Goal: Task Accomplishment & Management: Complete application form

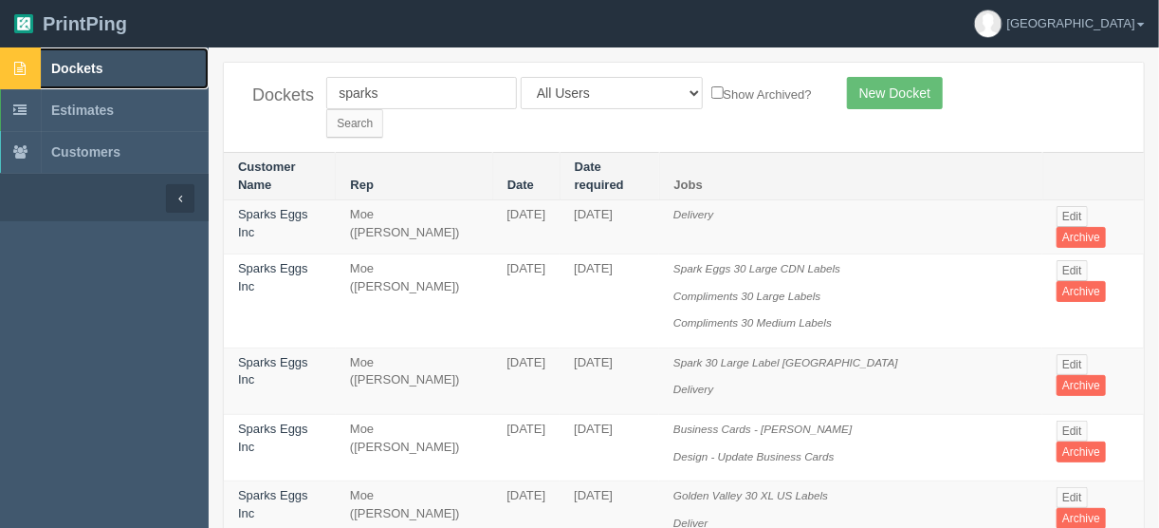
drag, startPoint x: 87, startPoint y: 65, endPoint x: 65, endPoint y: 68, distance: 23.1
click at [85, 65] on span "Dockets" at bounding box center [76, 68] width 51 height 15
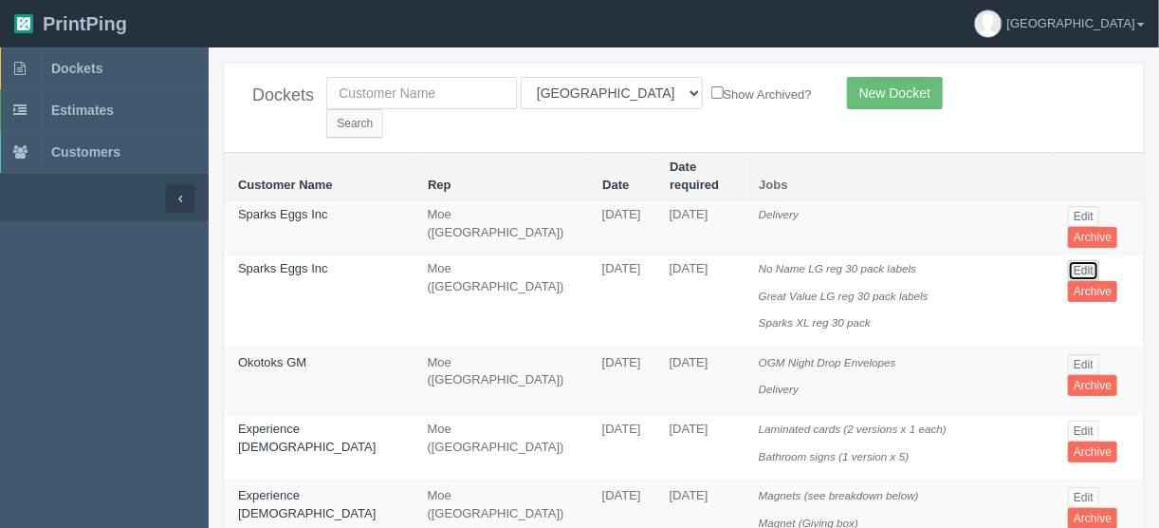
click at [1077, 260] on link "Edit" at bounding box center [1083, 270] width 31 height 21
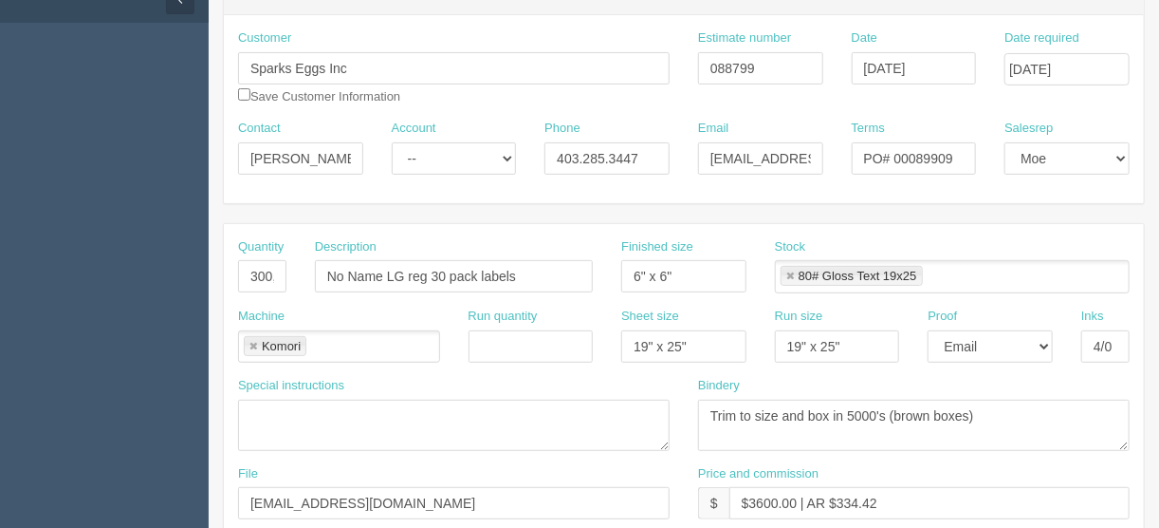
scroll to position [380, 0]
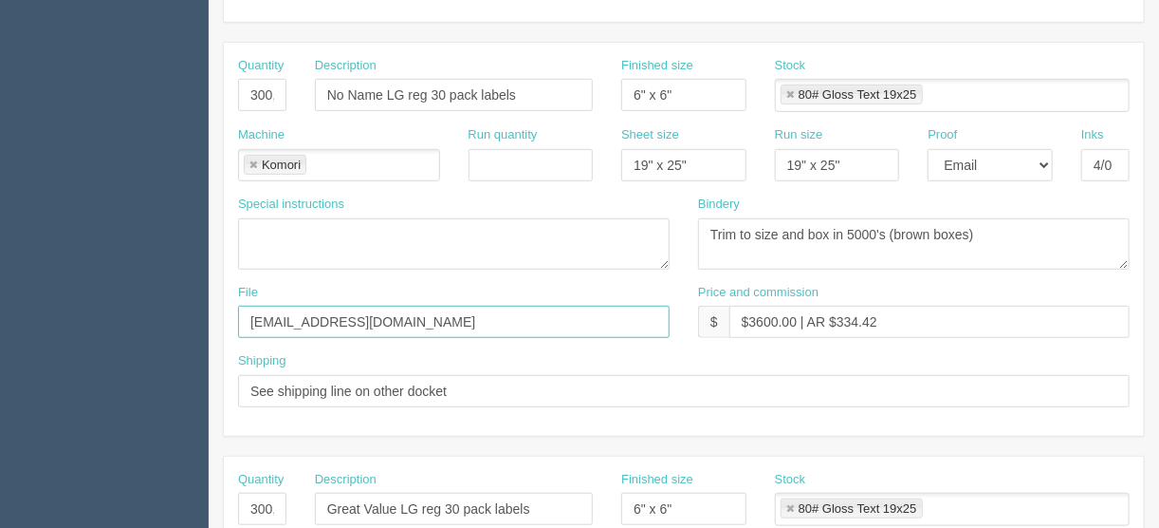
drag, startPoint x: 413, startPoint y: 318, endPoint x: 238, endPoint y: 287, distance: 177.2
click at [213, 300] on section "Edit Docket Update Docket Customer Information Customer Sparks Eggs Inc Save Cu…" at bounding box center [684, 506] width 951 height 1676
drag, startPoint x: 472, startPoint y: 313, endPoint x: 232, endPoint y: 310, distance: 240.1
click at [232, 310] on div "File Client files > July 2025 + see email" at bounding box center [454, 318] width 460 height 69
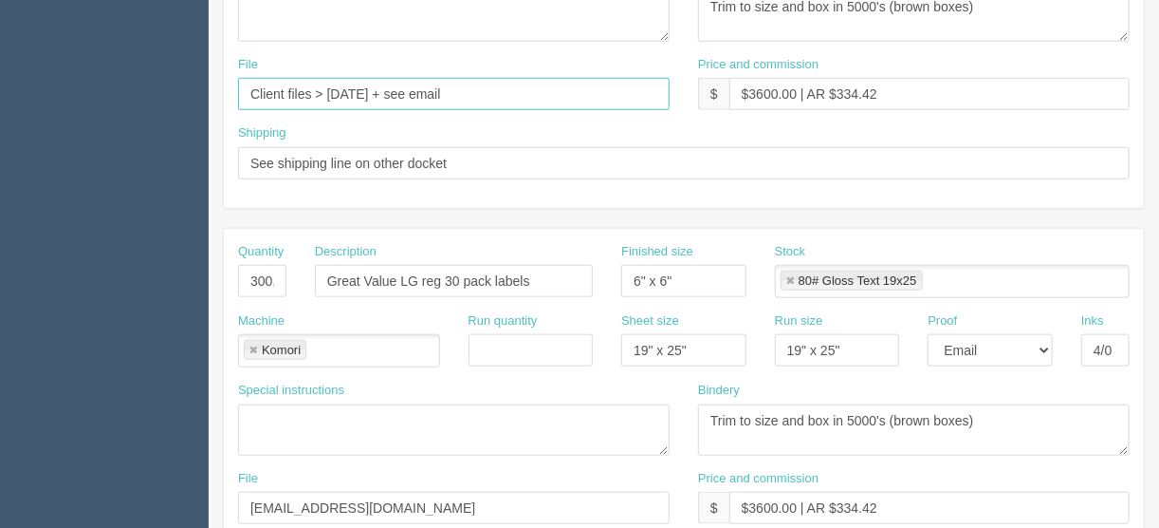
scroll to position [683, 0]
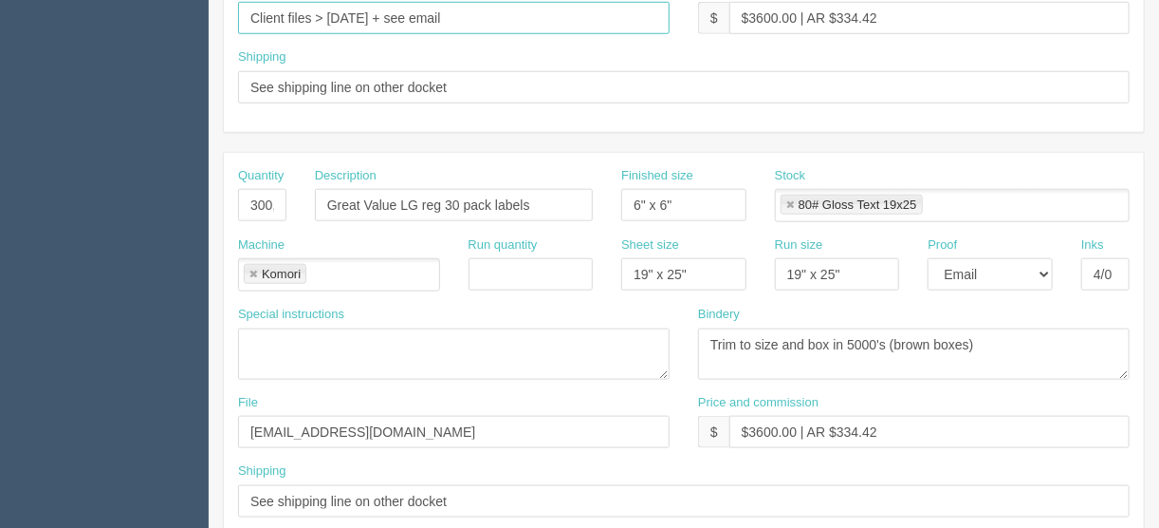
type input "Client files > July 2025 + see email"
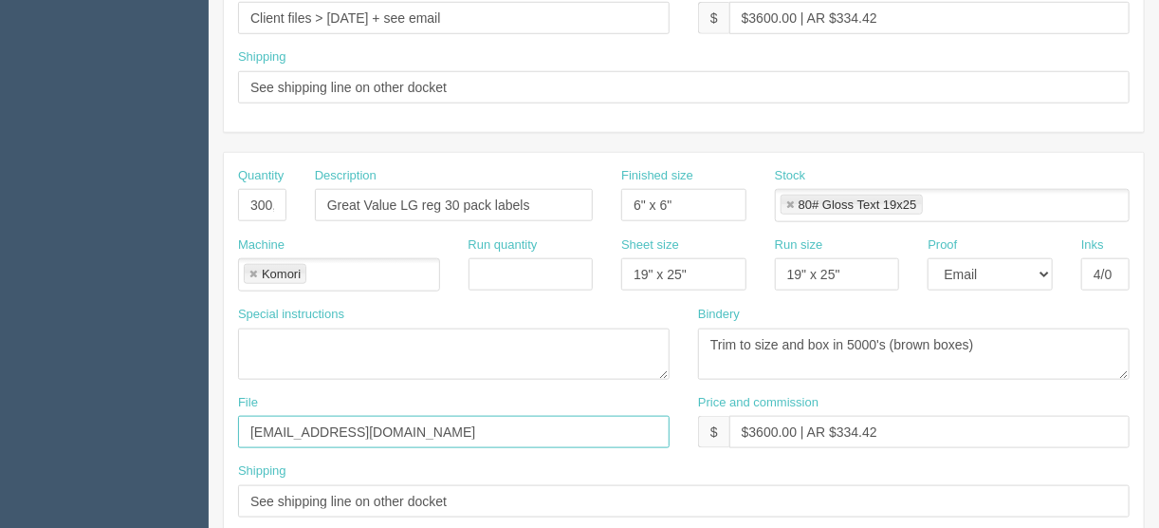
drag, startPoint x: 368, startPoint y: 419, endPoint x: 190, endPoint y: 422, distance: 178.4
click at [190, 422] on section "Dockets Estimates Customers" at bounding box center [579, 202] width 1159 height 1676
paste input "Client files > July 2025 + see email"
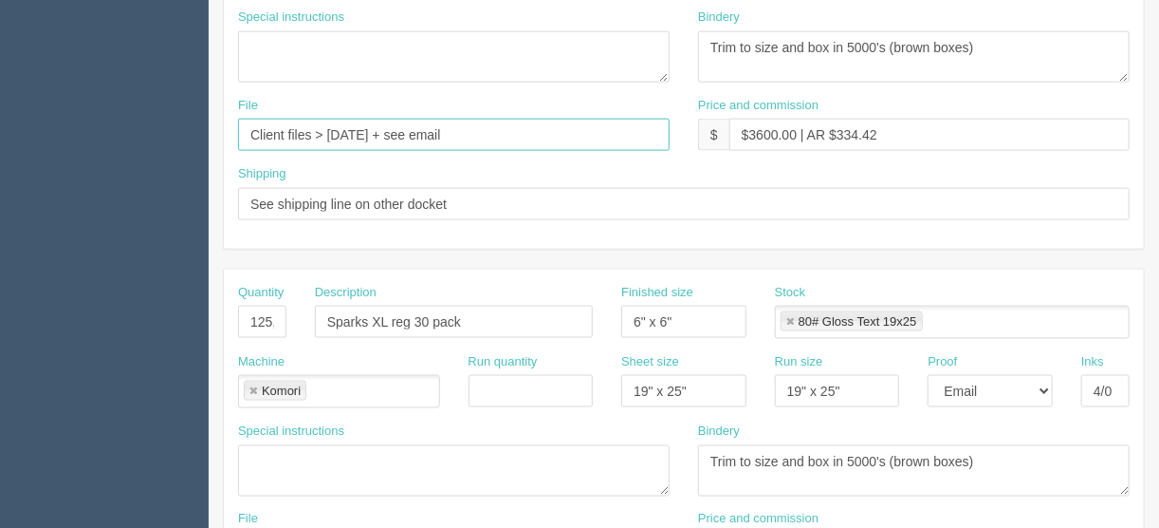
scroll to position [1139, 0]
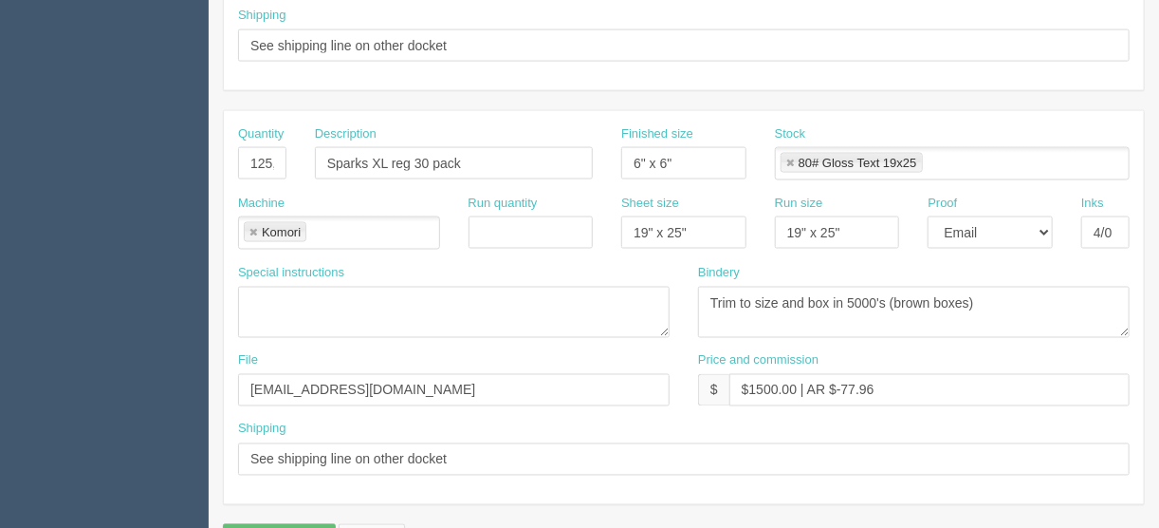
type input "Client files > July 2025 + see email"
drag, startPoint x: 362, startPoint y: 382, endPoint x: 202, endPoint y: 379, distance: 160.4
paste input "Client files > July 2025 + see email"
click at [347, 376] on input "Client files > July 2025 + see email" at bounding box center [454, 390] width 432 height 32
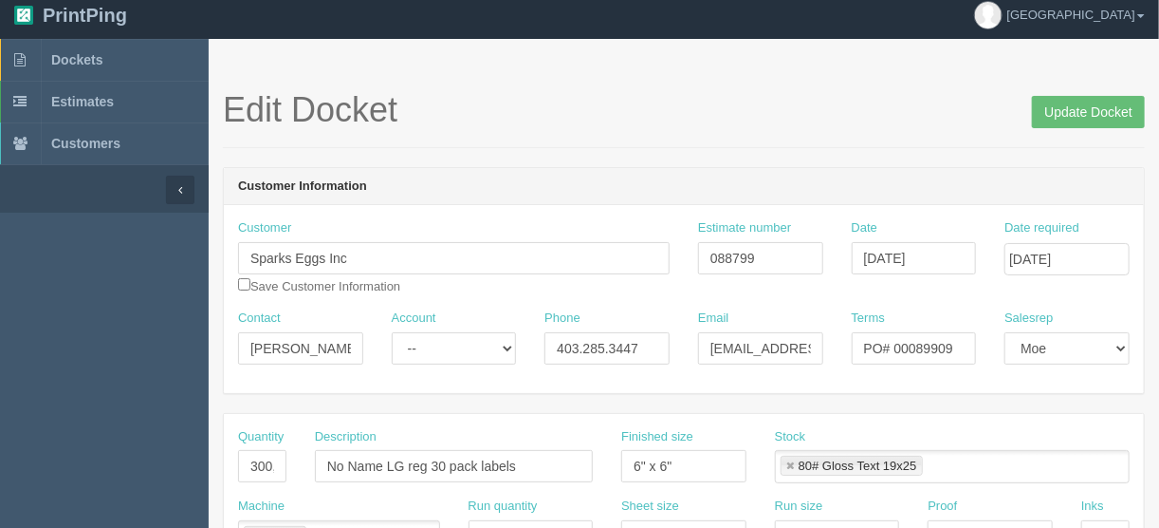
scroll to position [0, 0]
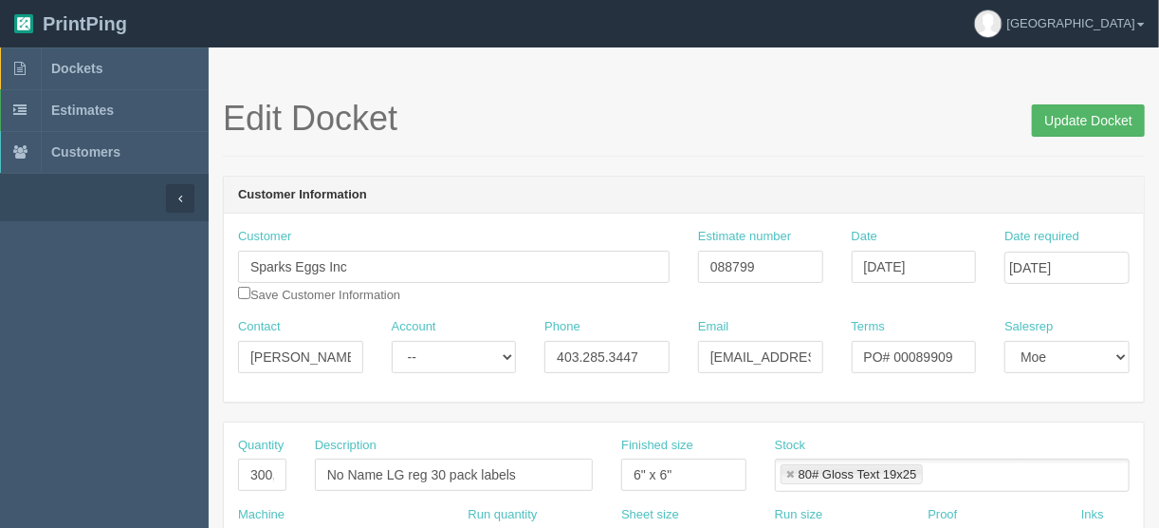
type input "Client files > April 2025 + see email"
click at [1084, 119] on input "Update Docket" at bounding box center [1088, 120] width 113 height 32
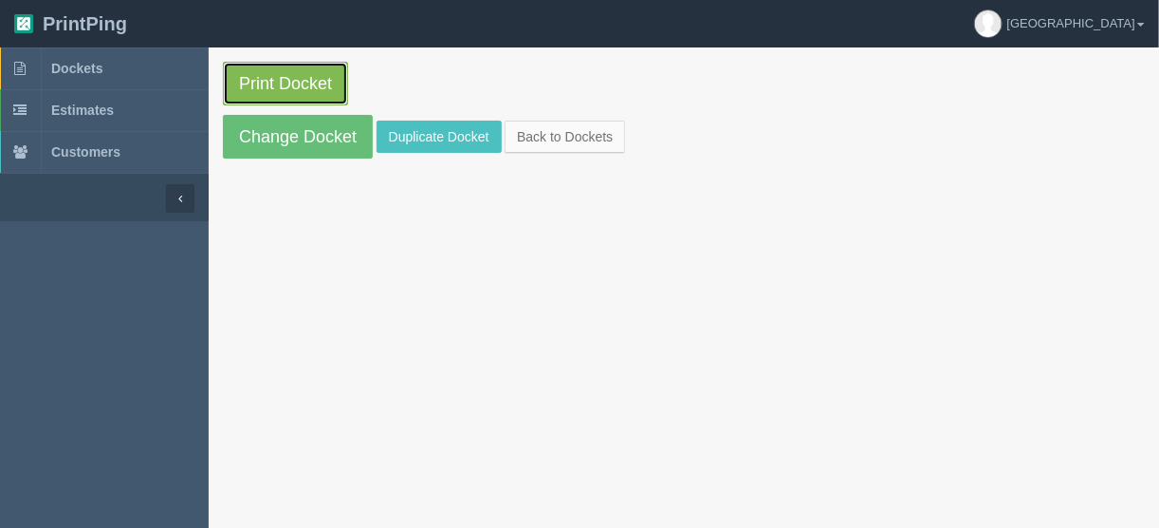
click at [305, 81] on link "Print Docket" at bounding box center [285, 84] width 125 height 44
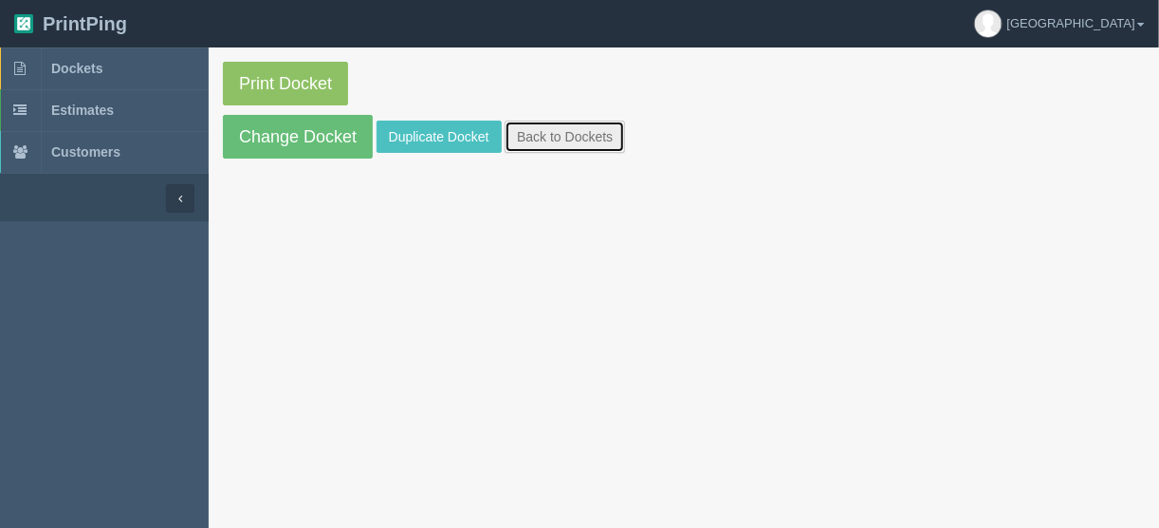
click at [575, 136] on link "Back to Dockets" at bounding box center [565, 136] width 120 height 32
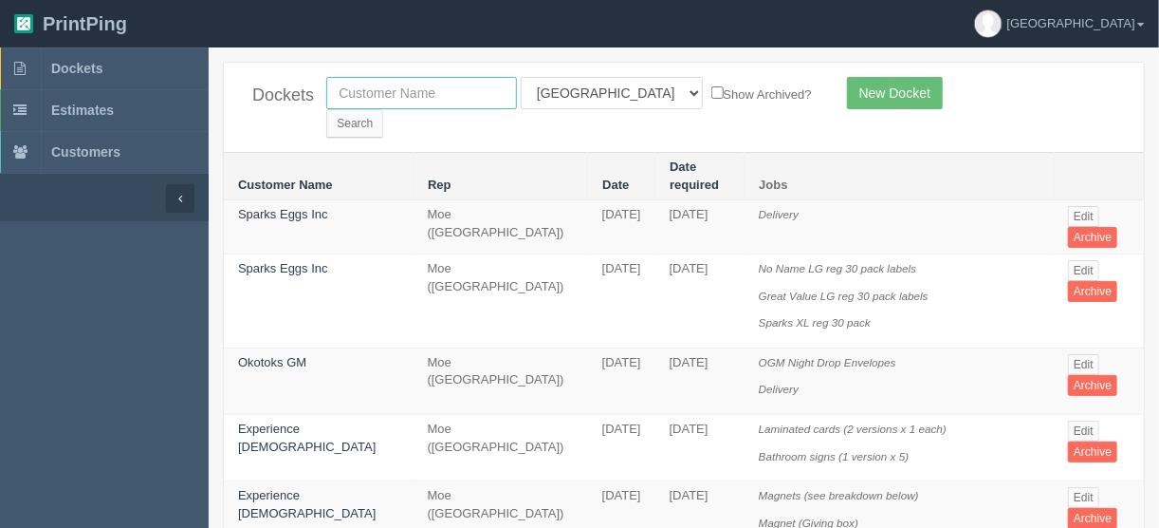
click at [456, 101] on input "text" at bounding box center [421, 93] width 191 height 32
type input "mingg"
click at [383, 109] on input "Search" at bounding box center [354, 123] width 57 height 28
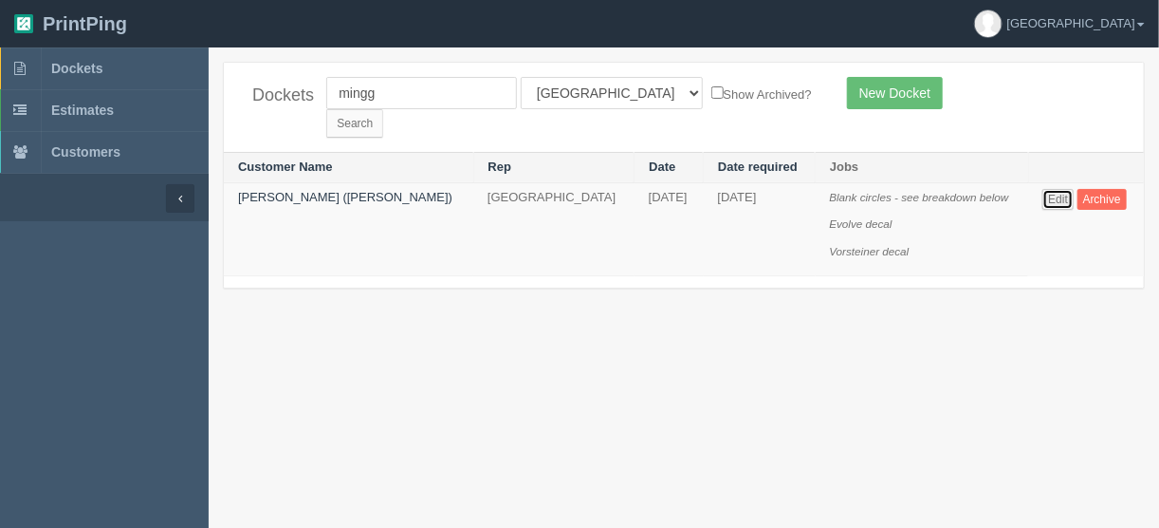
click at [1043, 189] on link "Edit" at bounding box center [1058, 199] width 31 height 21
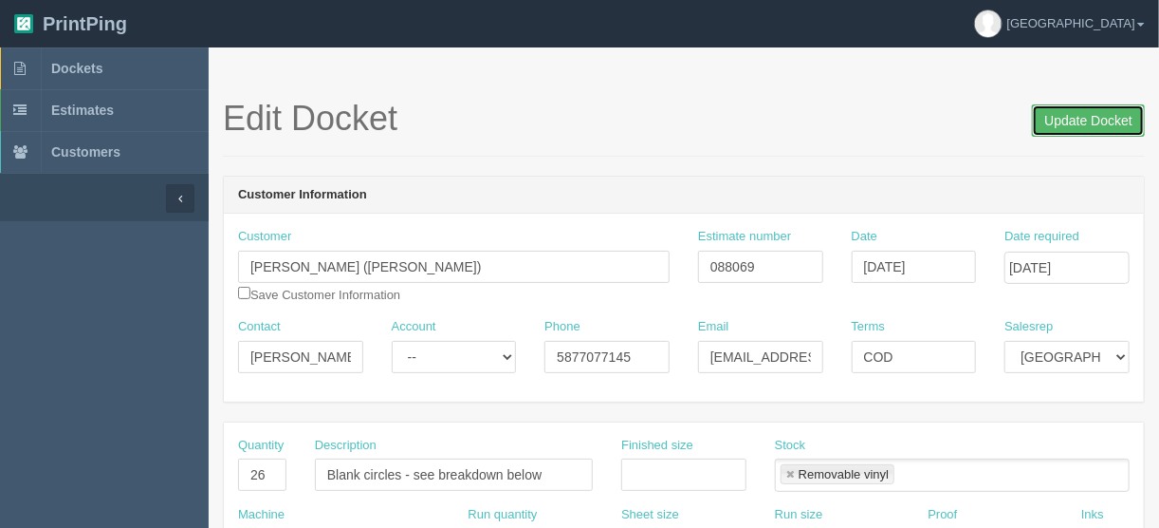
click at [1085, 114] on input "Update Docket" at bounding box center [1088, 120] width 113 height 32
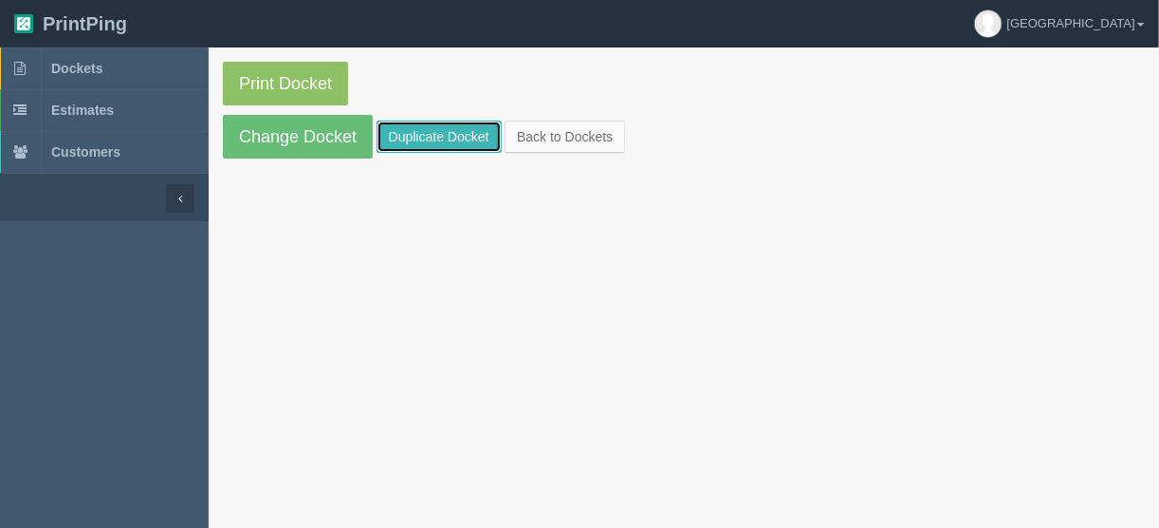
click at [462, 129] on link "Duplicate Docket" at bounding box center [439, 136] width 125 height 32
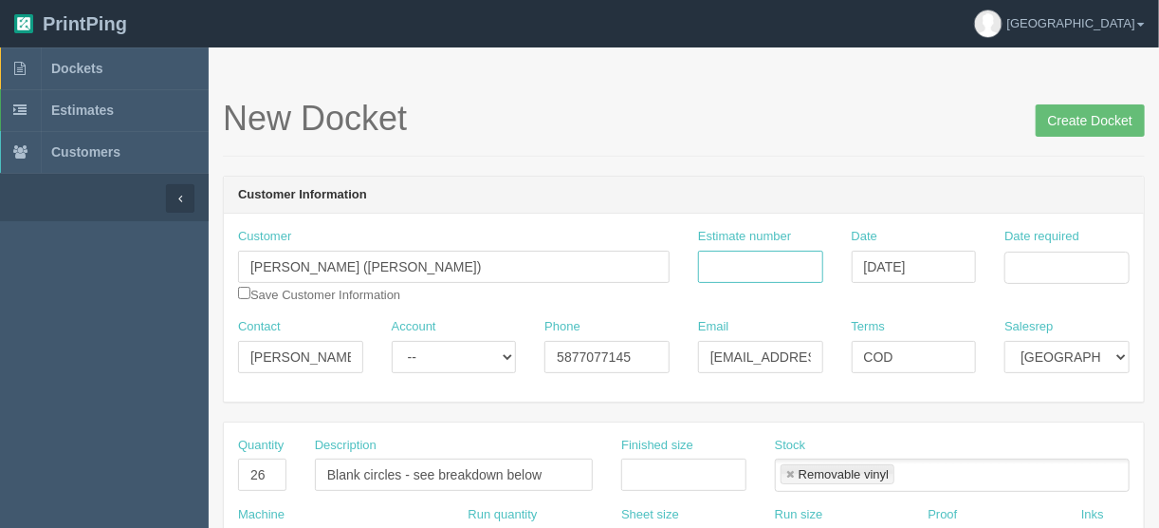
click at [719, 259] on input "Estimate number" at bounding box center [760, 266] width 125 height 32
type input "092039"
click at [1049, 261] on input "Date required" at bounding box center [1067, 267] width 125 height 32
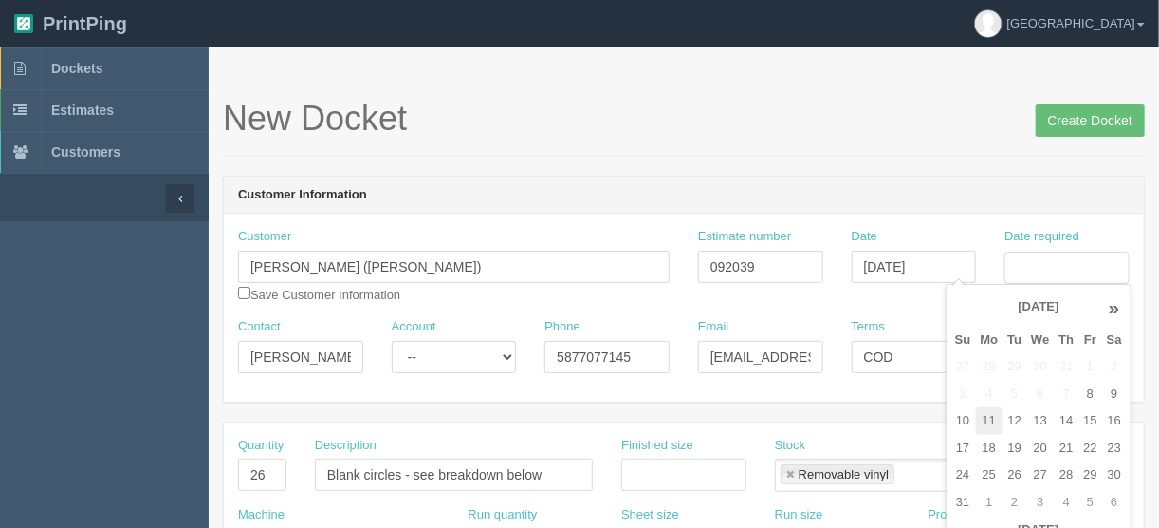
click at [990, 420] on td "11" at bounding box center [990, 421] width 28 height 28
click at [1085, 419] on td "15" at bounding box center [1090, 421] width 23 height 28
type input "August 15, 2025"
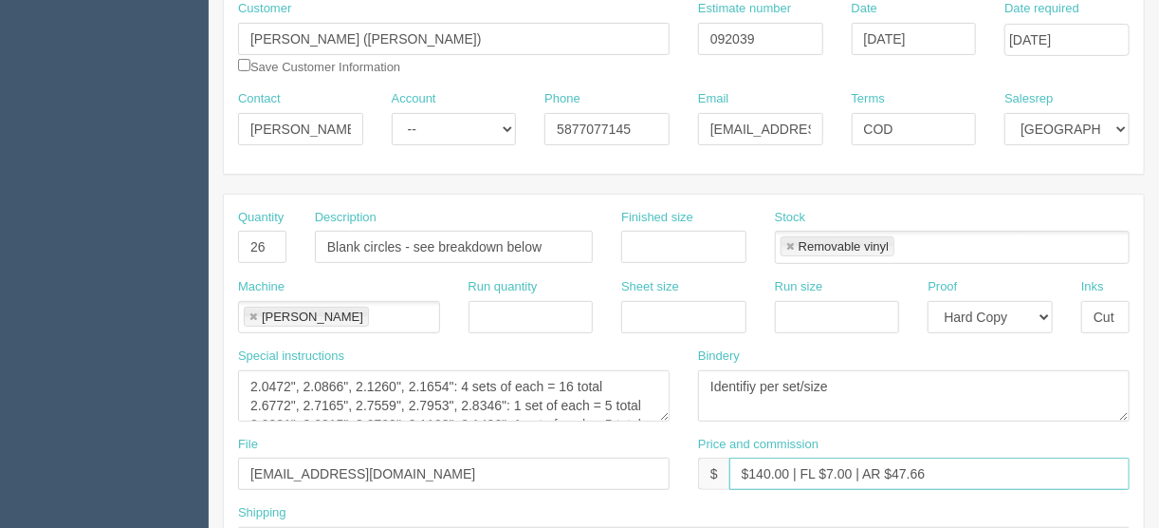
drag, startPoint x: 788, startPoint y: 468, endPoint x: 751, endPoint y: 470, distance: 37.1
click at [751, 470] on input "$140.00 | FL $7.00 | AR $47.66" at bounding box center [930, 473] width 400 height 32
type input "$77.36 | FL $7.00 | AR $47.66"
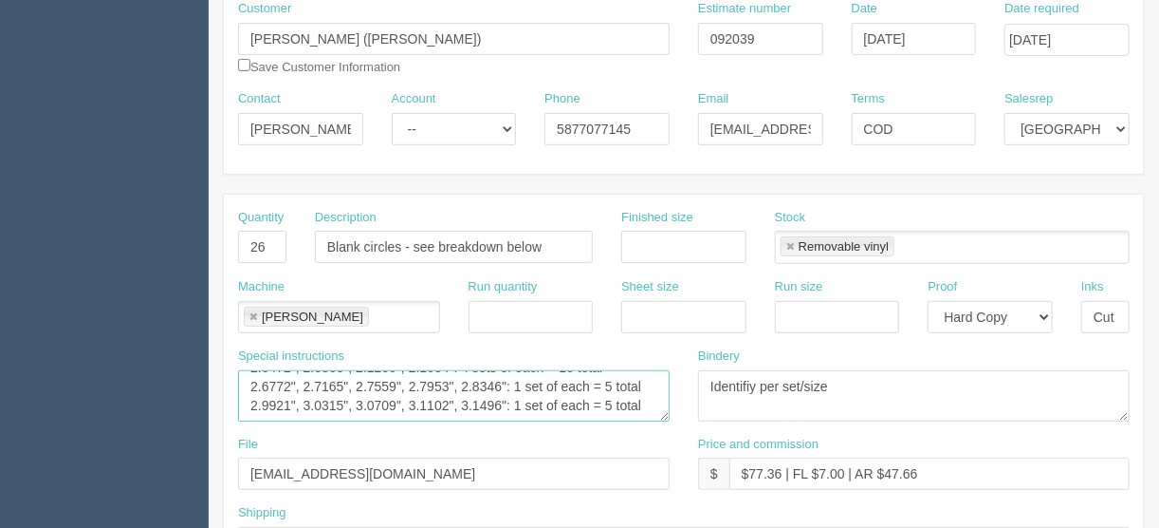
drag, startPoint x: 247, startPoint y: 379, endPoint x: 693, endPoint y: 427, distance: 448.6
click at [693, 427] on div "Special instructions 2.0472", 2.0866", 2.1260", 2.1654": 4 sets of each = 16 to…" at bounding box center [684, 391] width 920 height 88
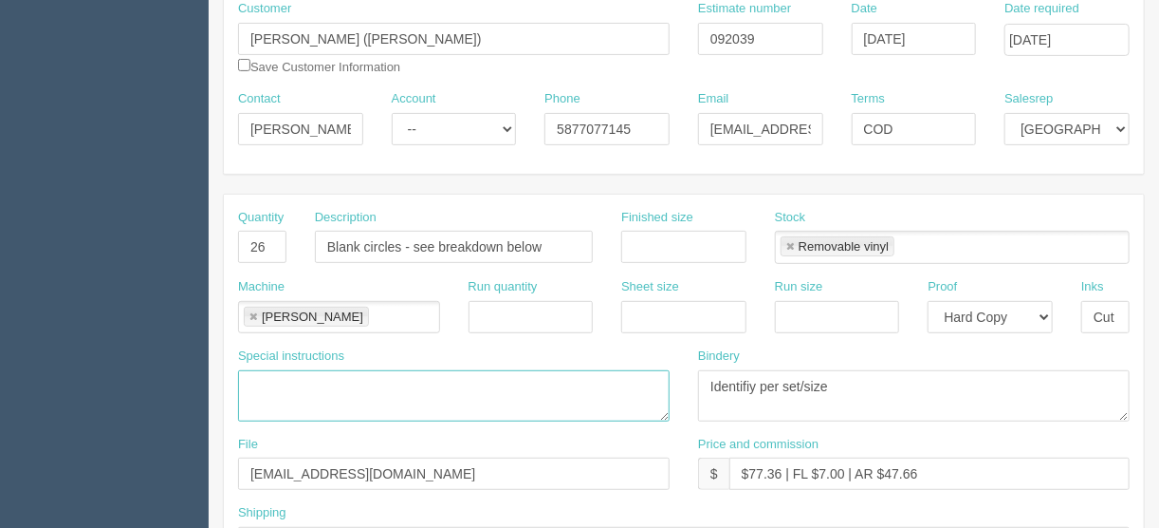
scroll to position [0, 0]
drag, startPoint x: 567, startPoint y: 245, endPoint x: 277, endPoint y: 239, distance: 290.4
click at [277, 239] on div "Quantity 26 Description Blank circles - see breakdown below Finished size Stock…" at bounding box center [684, 243] width 920 height 69
type input "B"
type input "Viser decals"
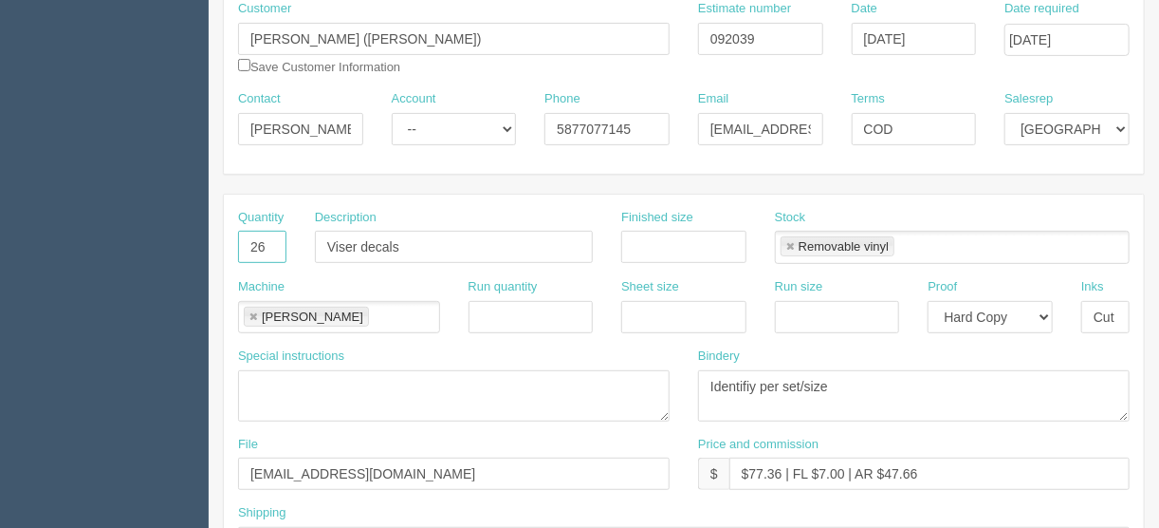
drag, startPoint x: 272, startPoint y: 240, endPoint x: 175, endPoint y: 240, distance: 97.7
type input "4"
click at [664, 237] on input "text" at bounding box center [683, 247] width 125 height 32
drag, startPoint x: 924, startPoint y: 125, endPoint x: 820, endPoint y: 138, distance: 105.1
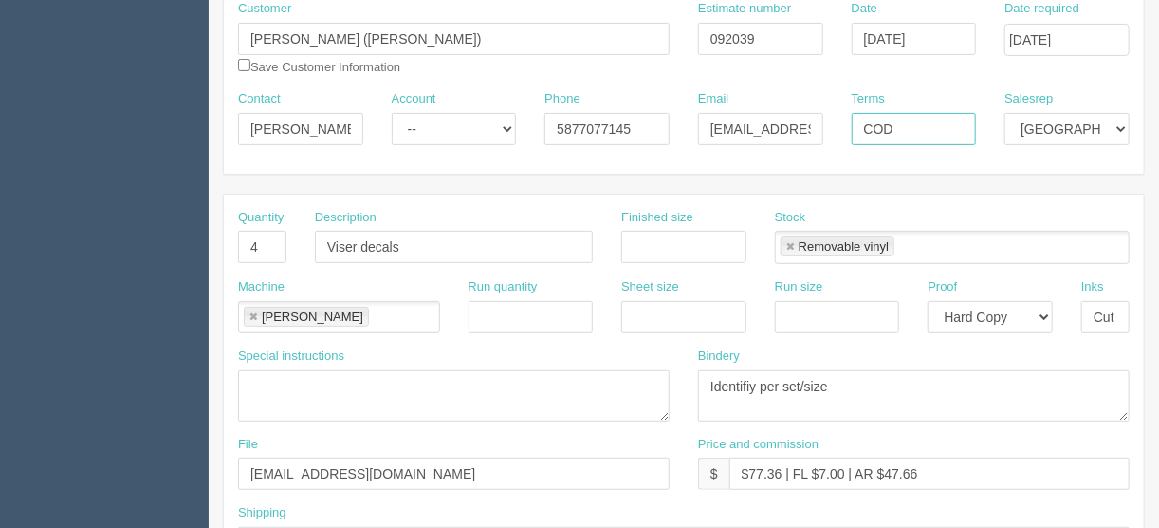
click at [834, 131] on div "Contact Jay Account -- Existing Client Allrush Client Rep Client Phone 58770771…" at bounding box center [684, 124] width 920 height 69
type input "Due on receipt"
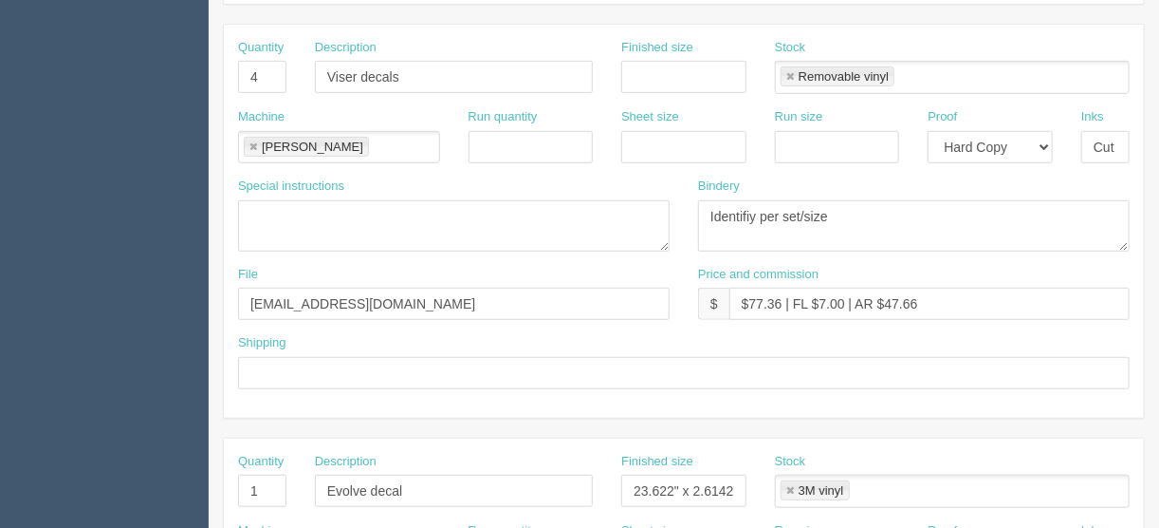
scroll to position [607, 0]
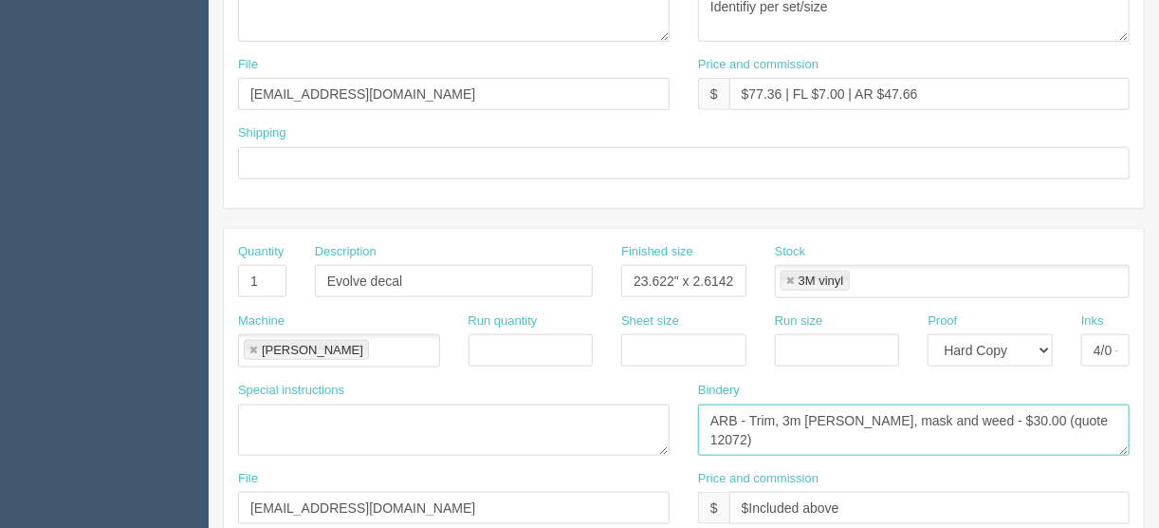
drag, startPoint x: 1070, startPoint y: 413, endPoint x: 515, endPoint y: 421, distance: 555.1
click at [515, 421] on div "Special instructions Bindery ARB - Trim, 3m lam, mask and weed - $30.00 (quote …" at bounding box center [684, 425] width 920 height 88
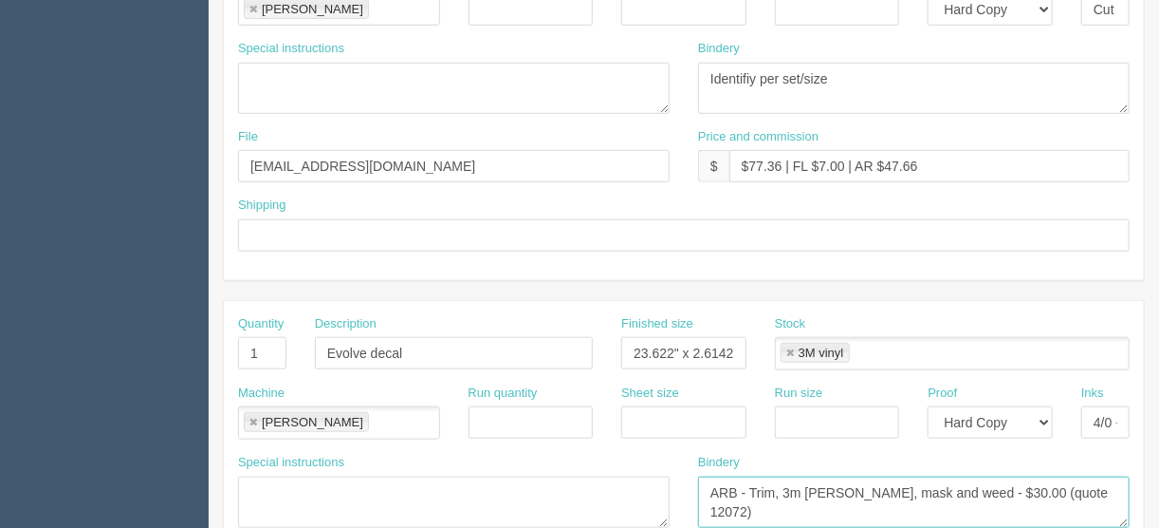
scroll to position [455, 0]
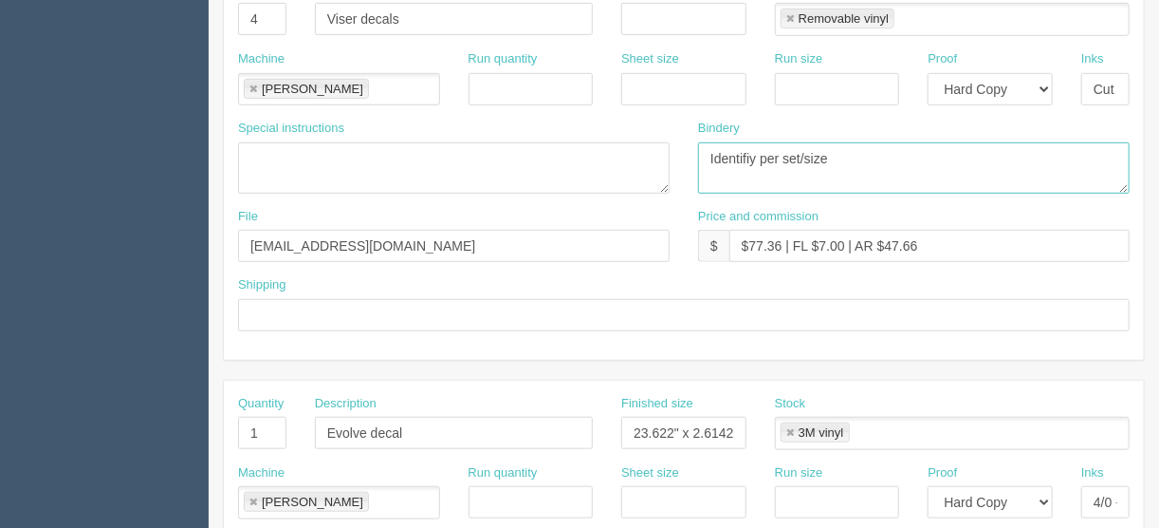
drag, startPoint x: 848, startPoint y: 158, endPoint x: 653, endPoint y: 141, distance: 196.1
click at [654, 141] on div "Special instructions 2.0472", 2.0866", 2.1260", 2.1654": 4 sets of each = 16 to…" at bounding box center [684, 164] width 920 height 88
paste textarea "ARB - Trim, 3m lam, mask and weed - $30.00 (quote 12072)"
type textarea "ARB - Trim, 3m lam, mask and weed - $30.00 (quote 12072)"
drag, startPoint x: 256, startPoint y: 421, endPoint x: 167, endPoint y: 434, distance: 90.0
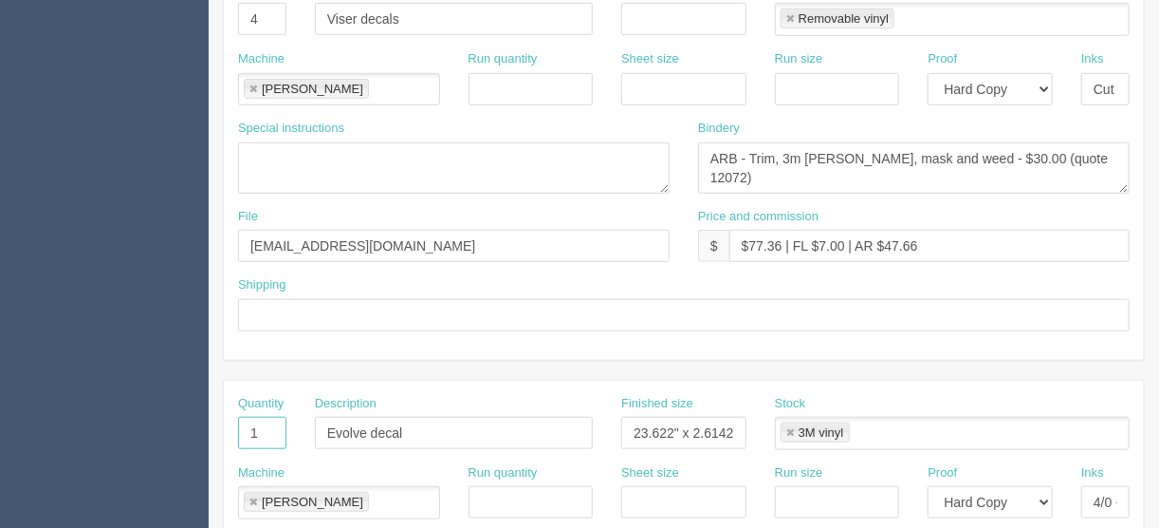
click at [168, 431] on section "Dockets Estimates Customers" at bounding box center [579, 430] width 1159 height 1676
drag, startPoint x: 464, startPoint y: 438, endPoint x: 246, endPoint y: 454, distance: 218.8
click at [265, 427] on div "Quantity Description Evolve decal Finished size 23.622" x 2.6142" Stock 3M viny…" at bounding box center [684, 429] width 920 height 69
drag, startPoint x: 252, startPoint y: 497, endPoint x: 264, endPoint y: 485, distance: 16.8
click at [252, 497] on link at bounding box center [253, 502] width 11 height 12
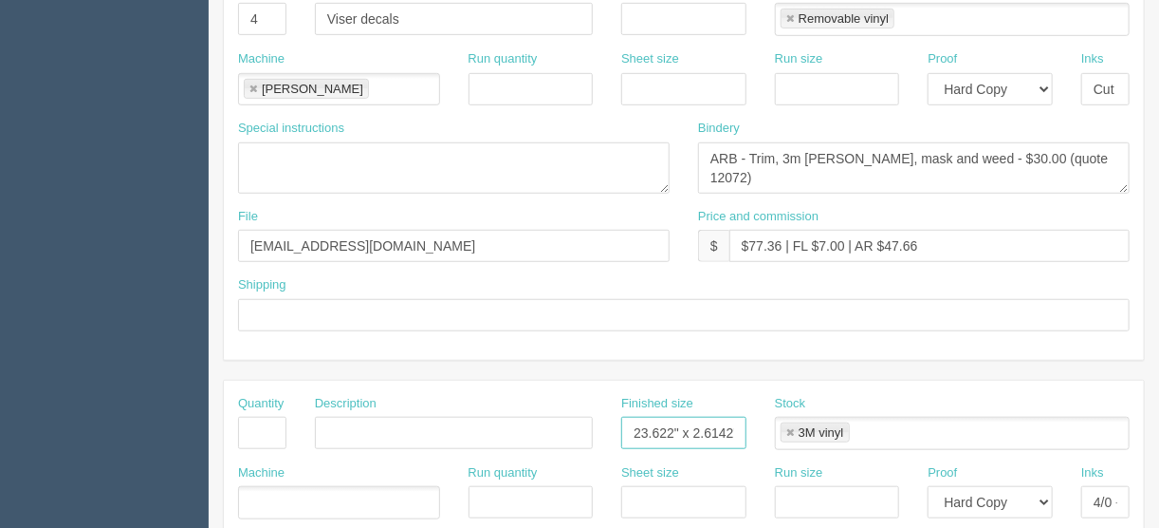
scroll to position [0, 3]
drag, startPoint x: 629, startPoint y: 423, endPoint x: 812, endPoint y: 401, distance: 184.4
click at [812, 401] on div "Quantity Description Finished size 23.622" x 2.6142" Stock 3M vinyl 3M vinyl" at bounding box center [684, 429] width 920 height 69
click at [788, 428] on link at bounding box center [790, 433] width 11 height 12
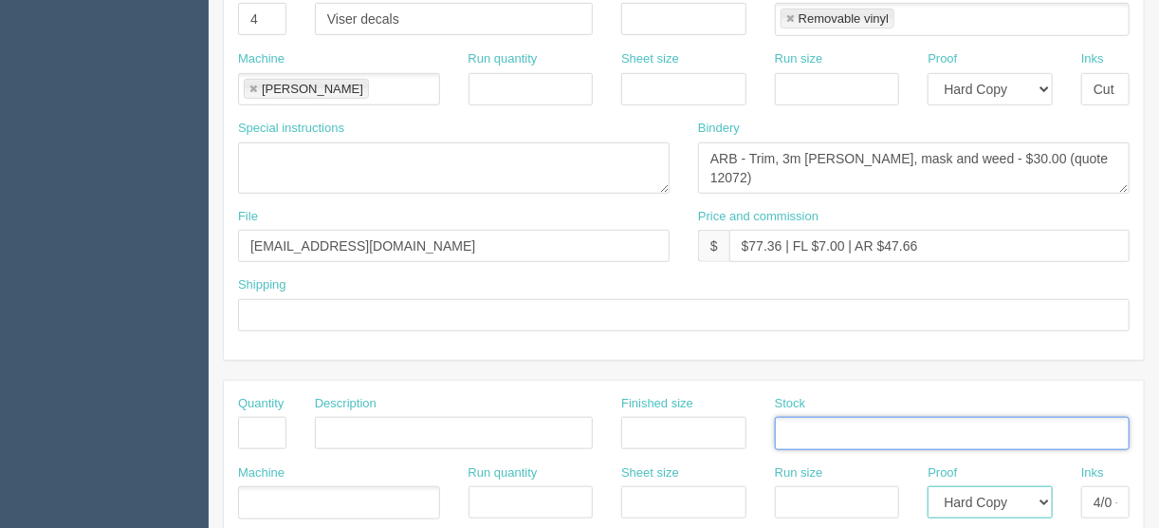
click at [1044, 496] on select "-- Email Hard Copy" at bounding box center [990, 502] width 125 height 32
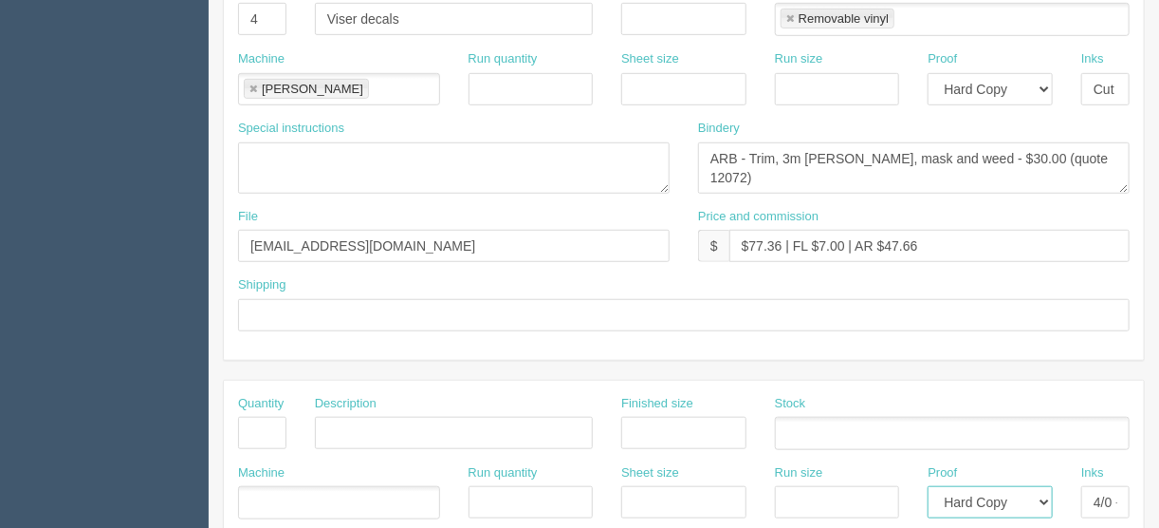
select select
click at [928, 486] on select "-- Email Hard Copy" at bounding box center [990, 502] width 125 height 32
drag, startPoint x: 1089, startPoint y: 499, endPoint x: 1209, endPoint y: 493, distance: 119.7
click at [1158, 493] on html "PrintPing France Edit account ( france@allrush.ca ) Logout Dockets Estimates" at bounding box center [579, 406] width 1159 height 1723
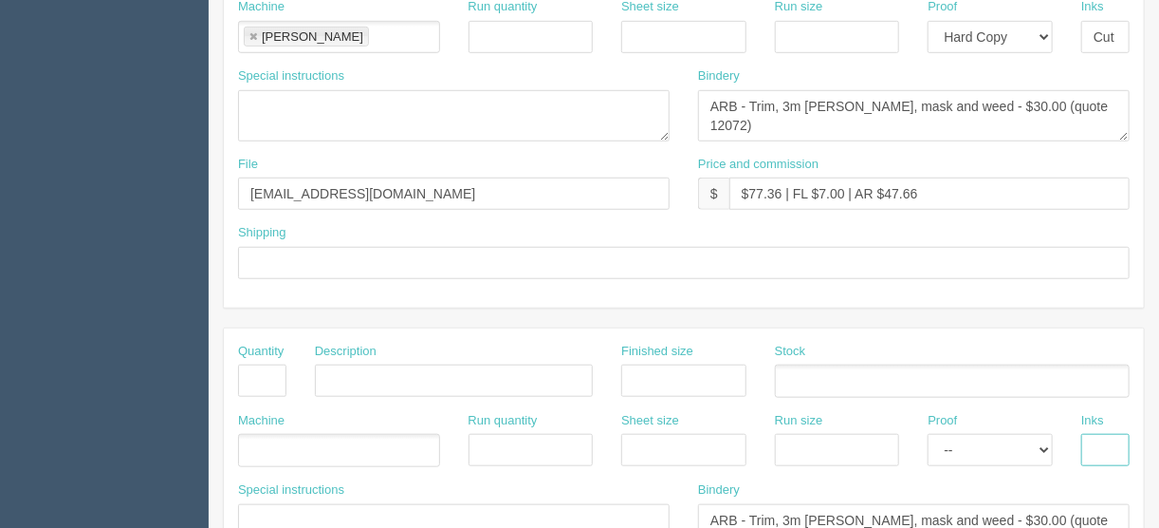
scroll to position [607, 0]
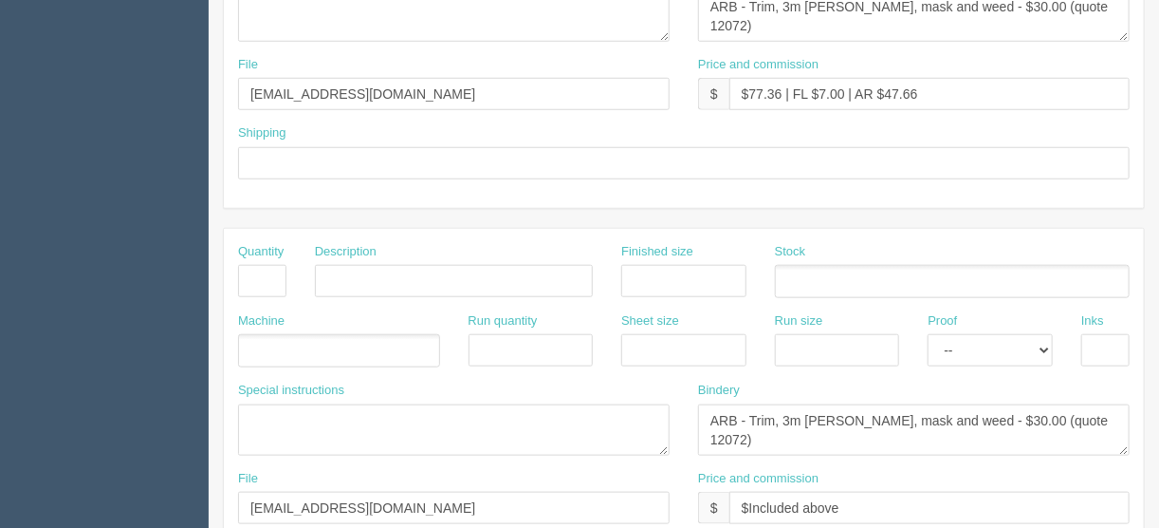
drag, startPoint x: 696, startPoint y: 411, endPoint x: 712, endPoint y: 411, distance: 15.2
click at [712, 411] on div "Bindery ARB - Trim, 3m lam, mask and weed - $30.00 (quote 12072)" at bounding box center [914, 425] width 460 height 88
drag, startPoint x: 699, startPoint y: 413, endPoint x: 1146, endPoint y: 417, distance: 446.9
click at [1146, 417] on section "New Docket Create Docket Customer Information Customer Minggang Wang (Jay) Save…" at bounding box center [684, 278] width 951 height 1676
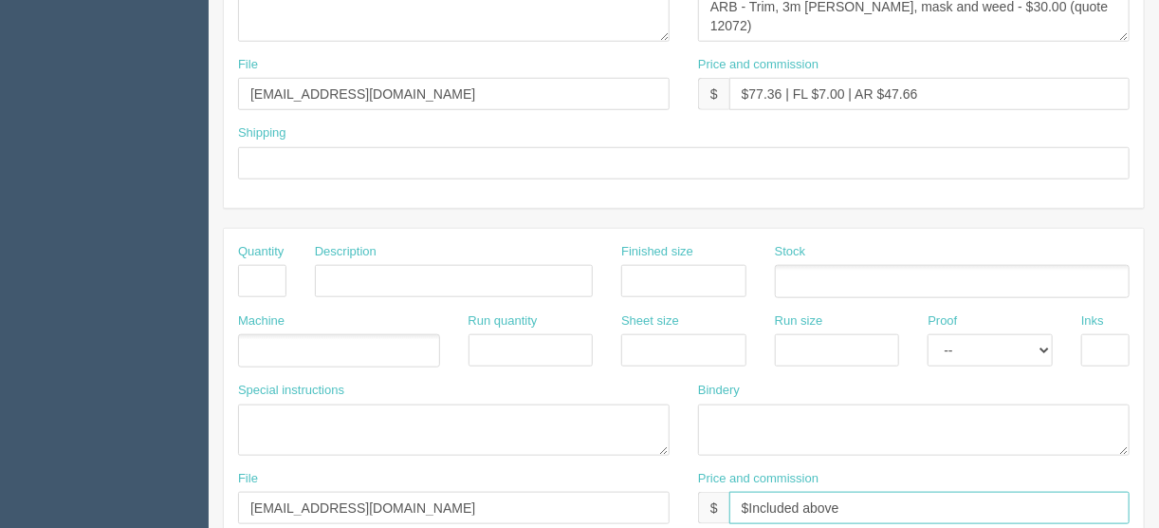
scroll to position [654, 0]
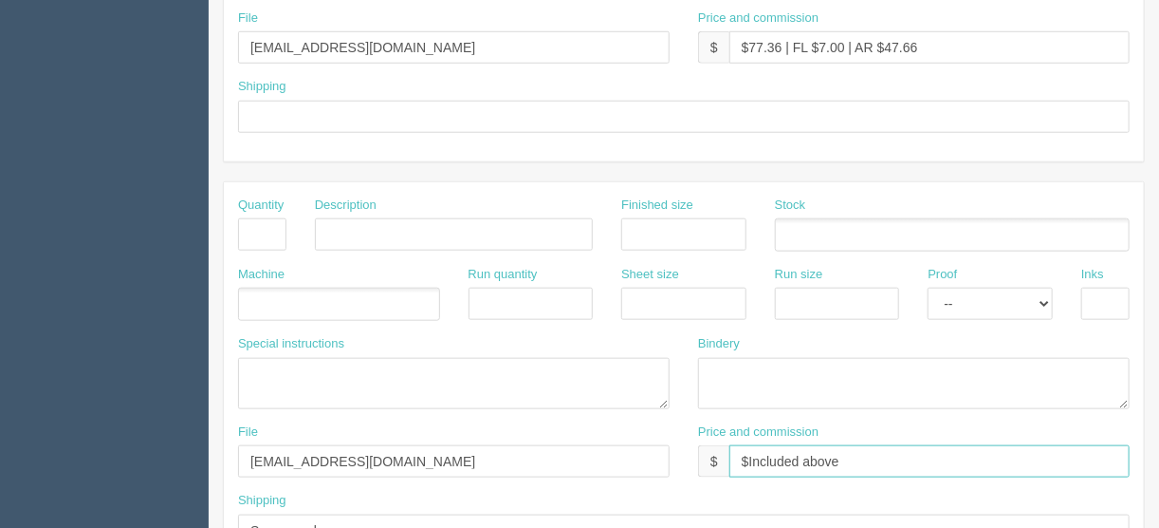
drag, startPoint x: 818, startPoint y: 502, endPoint x: 604, endPoint y: 522, distance: 214.4
click at [604, 522] on div "Quantity Description Finished size Stock Machine Run quantity Sheet size Run si…" at bounding box center [684, 378] width 920 height 393
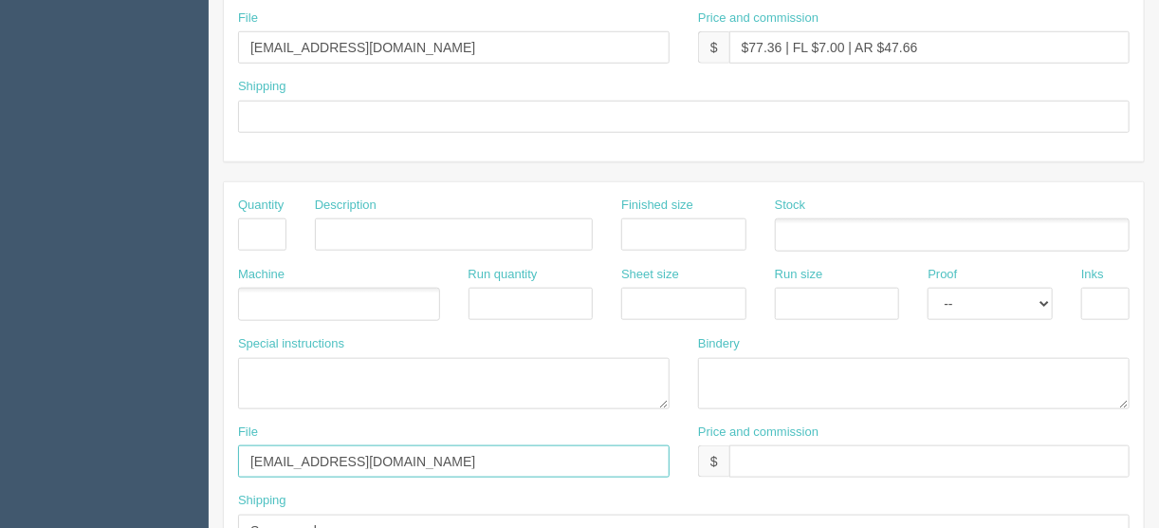
drag, startPoint x: 362, startPoint y: 454, endPoint x: 131, endPoint y: 449, distance: 231.6
click at [131, 449] on section "Dockets Estimates Customers" at bounding box center [579, 232] width 1159 height 1676
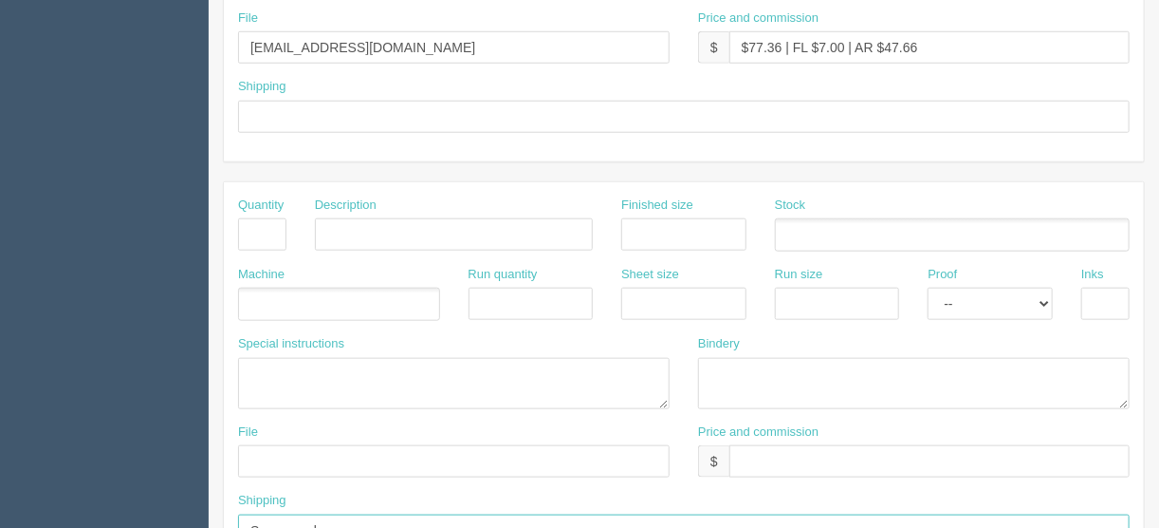
drag, startPoint x: 354, startPoint y: 516, endPoint x: 157, endPoint y: 482, distance: 200.3
click at [152, 490] on section "Dockets Estimates Customers" at bounding box center [579, 232] width 1159 height 1676
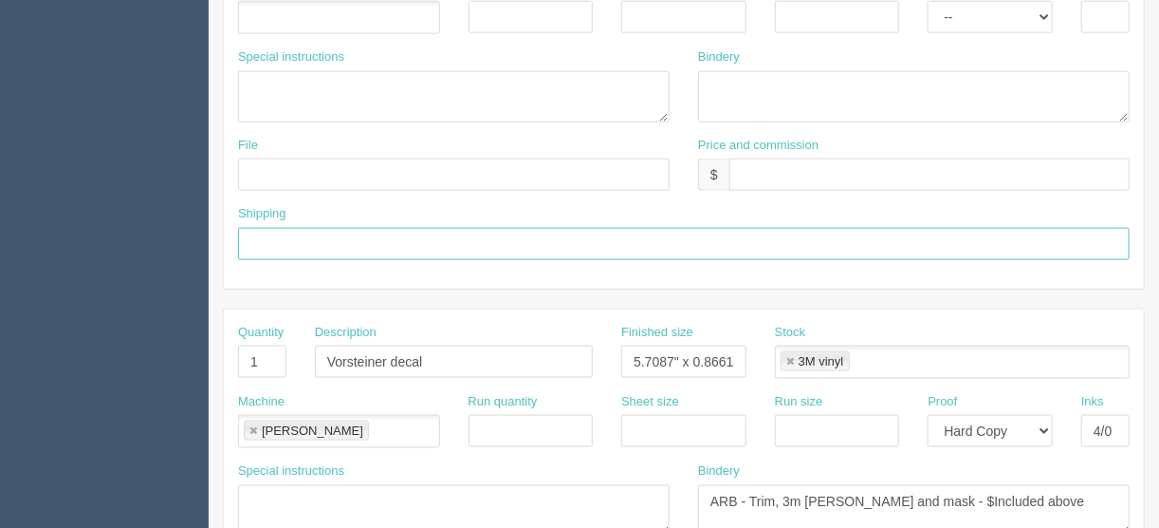
scroll to position [1037, 0]
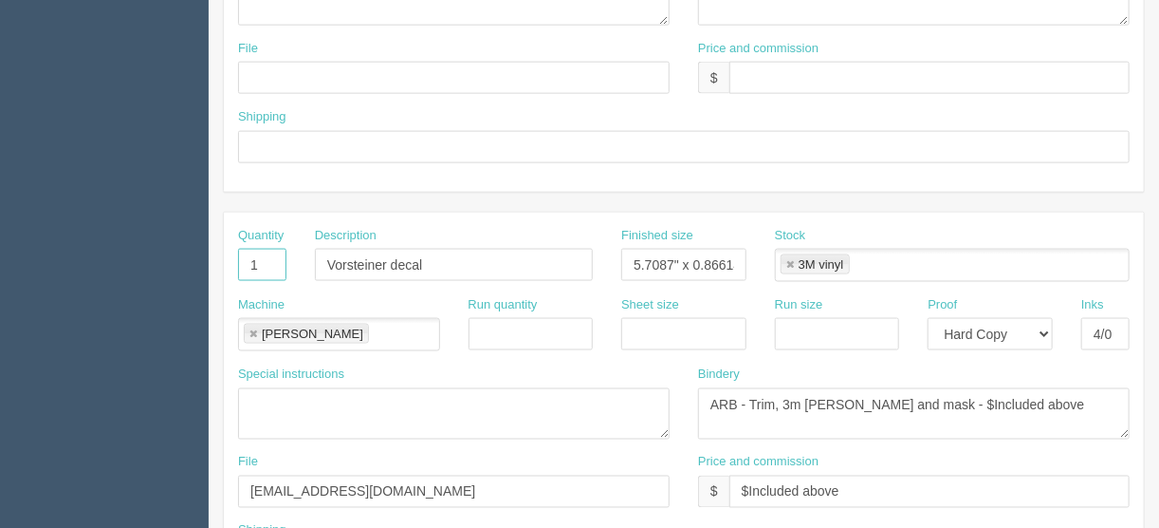
drag, startPoint x: 268, startPoint y: 265, endPoint x: 219, endPoint y: 253, distance: 49.7
drag, startPoint x: 436, startPoint y: 256, endPoint x: 268, endPoint y: 265, distance: 169.1
click at [269, 266] on div "Quantity Description Vorsteiner decal Finished size 5.7087" x 0.86614" Stock 3M…" at bounding box center [684, 261] width 920 height 69
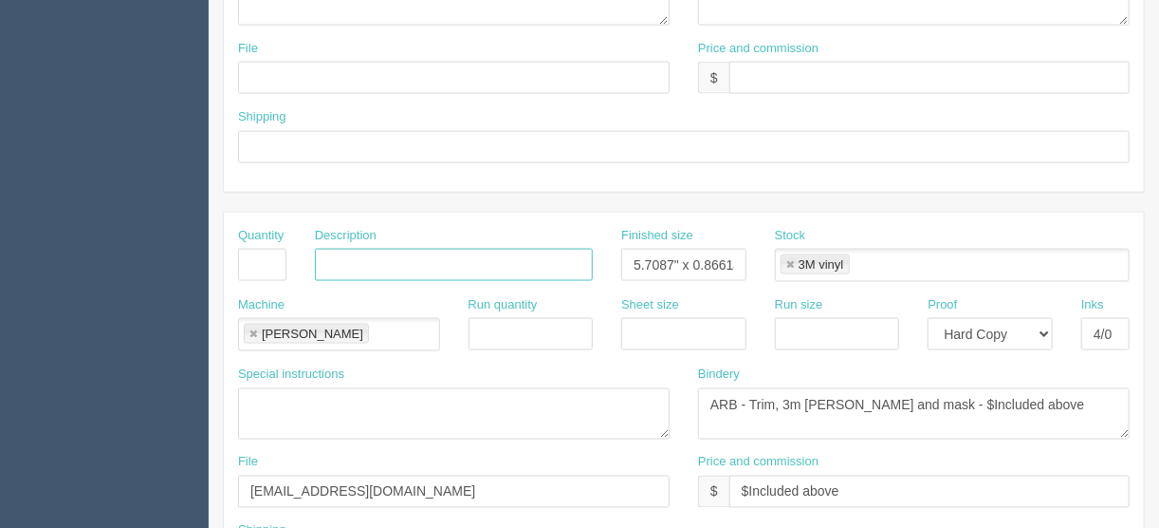
click at [252, 328] on link at bounding box center [253, 334] width 11 height 12
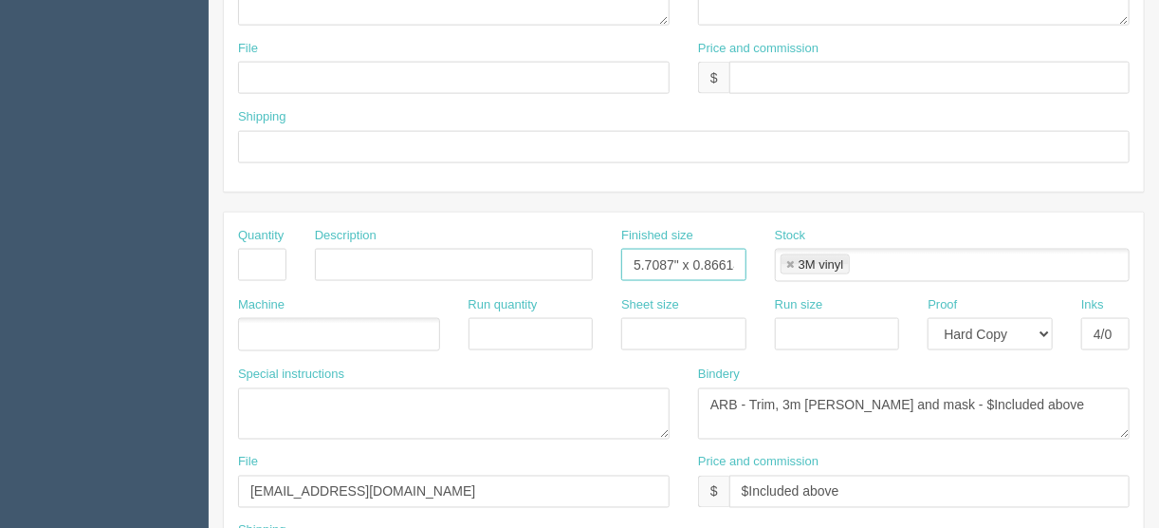
scroll to position [0, 10]
drag, startPoint x: 636, startPoint y: 254, endPoint x: 797, endPoint y: 251, distance: 161.3
click at [797, 253] on div "Quantity Description Finished size 5.7087" x 0.86614" Stock 3M vinyl 3M vinyl" at bounding box center [684, 261] width 920 height 69
click at [792, 259] on link at bounding box center [790, 265] width 11 height 12
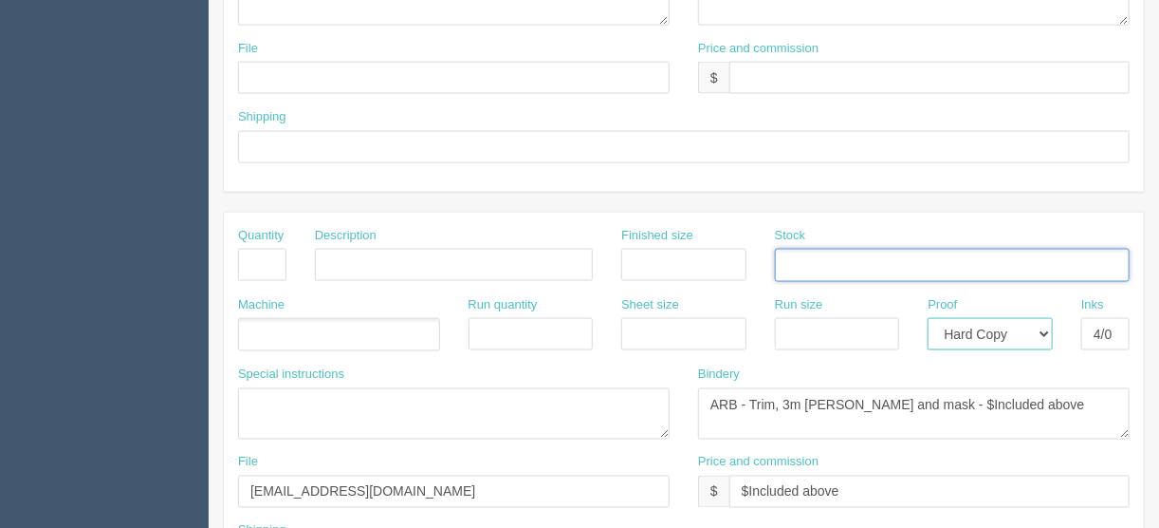
click at [1049, 324] on select "-- Email Hard Copy" at bounding box center [990, 334] width 125 height 32
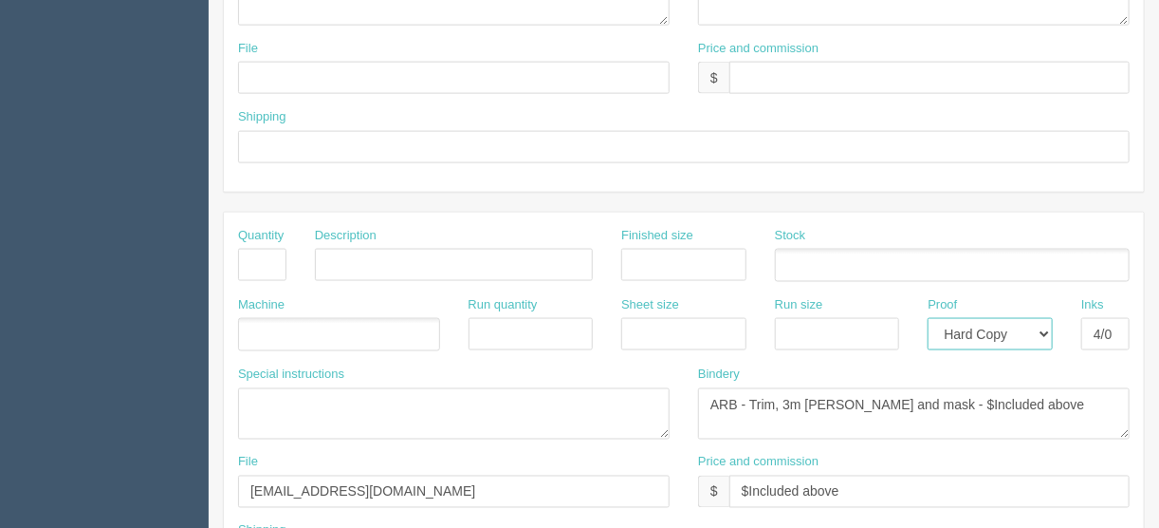
select select
click at [928, 318] on select "-- Email Hard Copy" at bounding box center [990, 334] width 125 height 32
drag, startPoint x: 1085, startPoint y: 326, endPoint x: 1157, endPoint y: 301, distance: 75.6
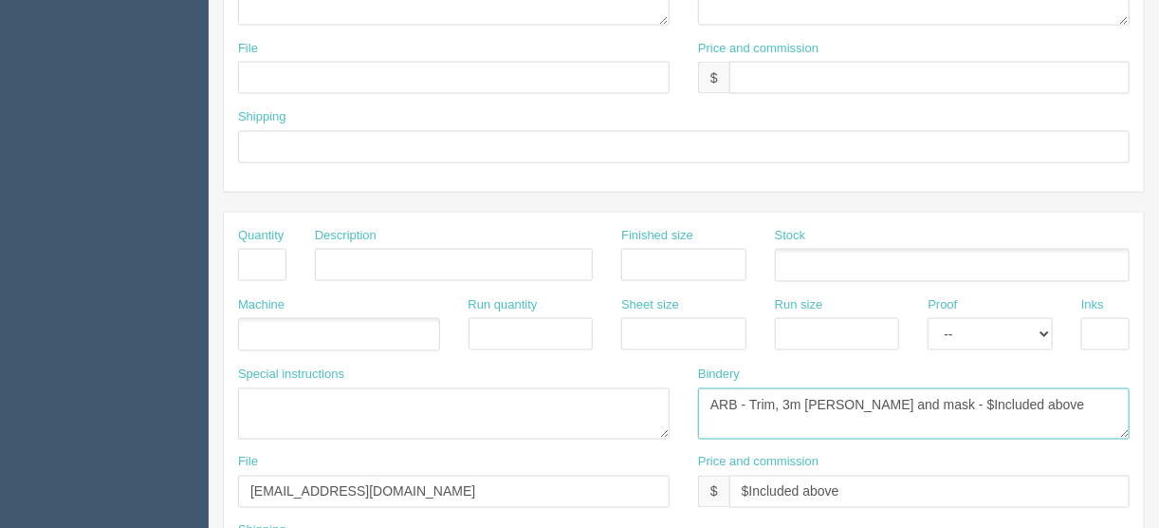
drag, startPoint x: 939, startPoint y: 404, endPoint x: 586, endPoint y: 417, distance: 353.2
click at [589, 415] on div "Special instructions Bindery ARB - Trim, 3m lam and mask - $Included above" at bounding box center [684, 409] width 920 height 88
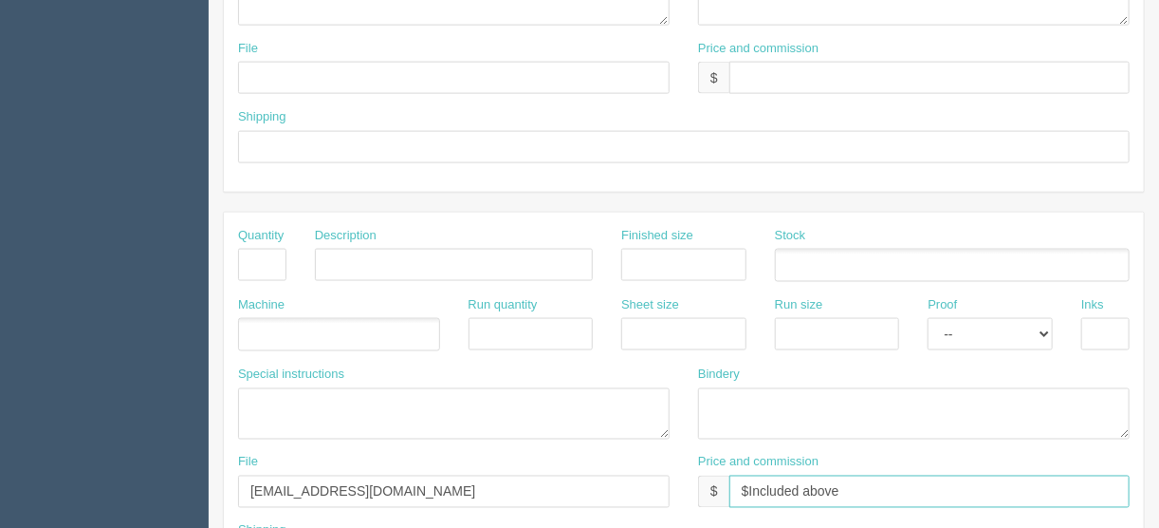
drag, startPoint x: 744, startPoint y: 477, endPoint x: 624, endPoint y: 477, distance: 119.5
click at [630, 477] on div "File files@allrush.ca Price and commission $ $Included above" at bounding box center [684, 488] width 920 height 69
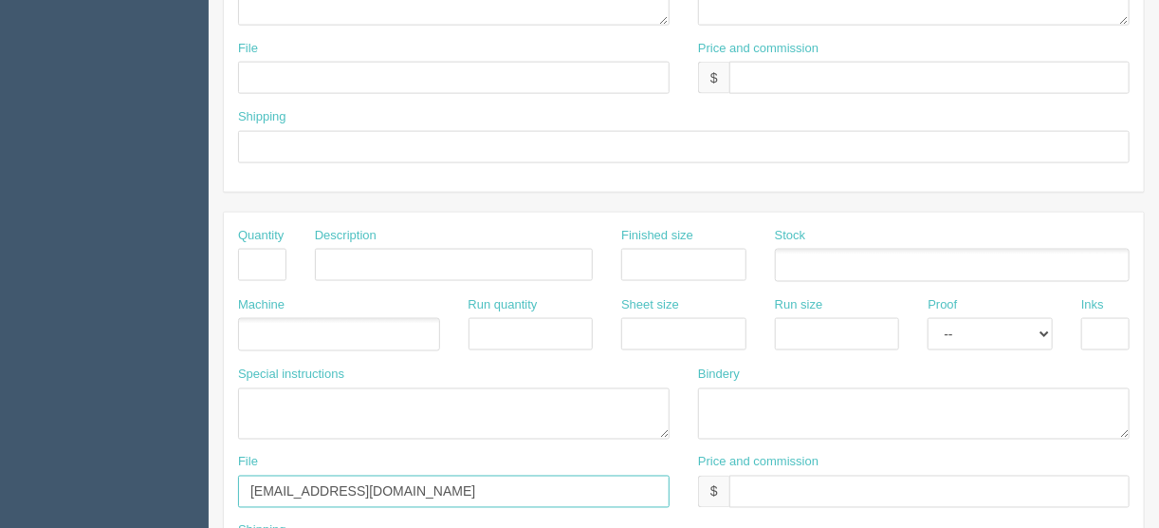
drag, startPoint x: 376, startPoint y: 471, endPoint x: 184, endPoint y: 472, distance: 191.7
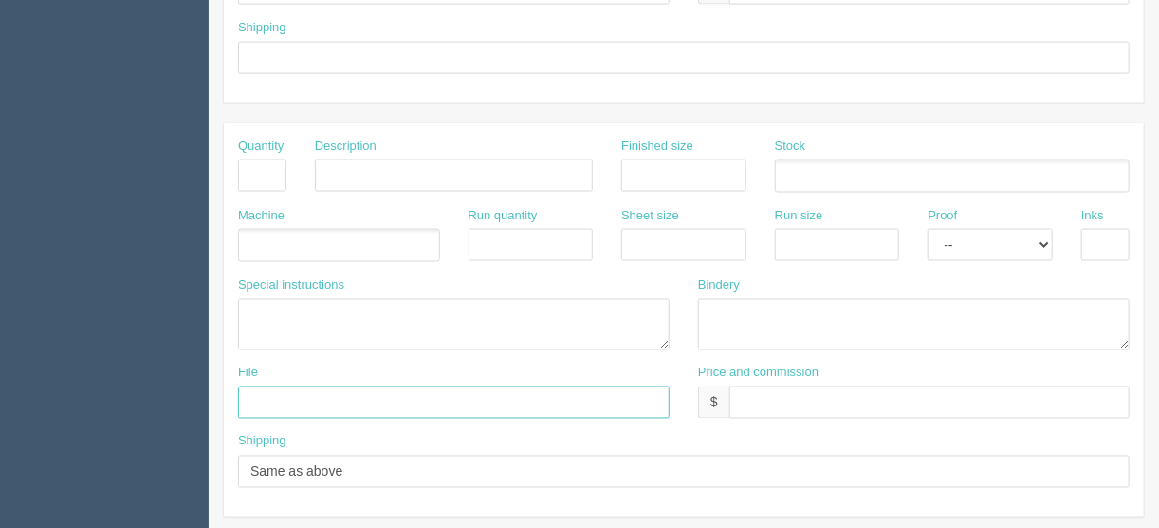
scroll to position [1185, 0]
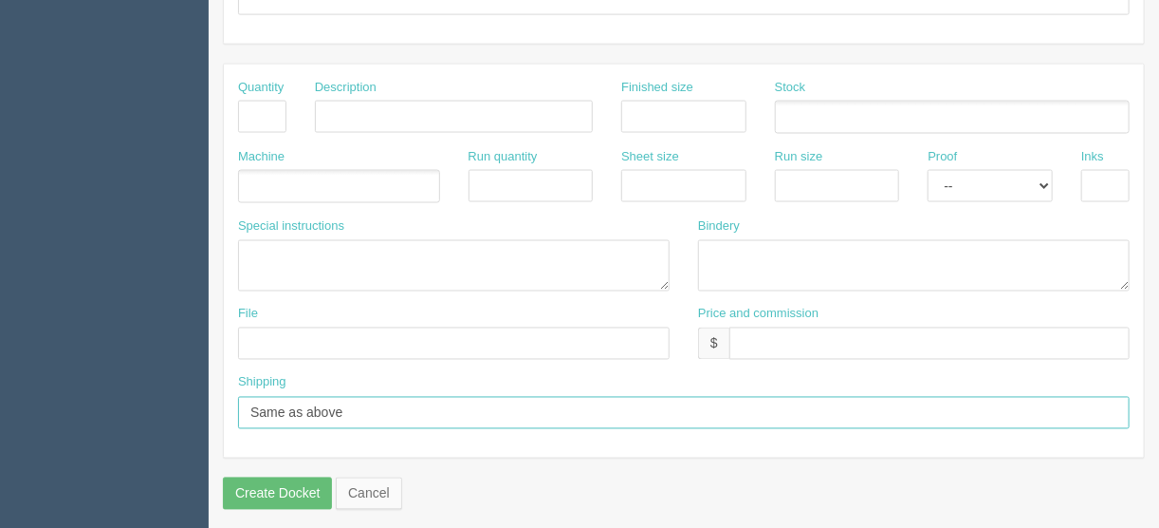
drag, startPoint x: 319, startPoint y: 393, endPoint x: 139, endPoint y: 389, distance: 179.4
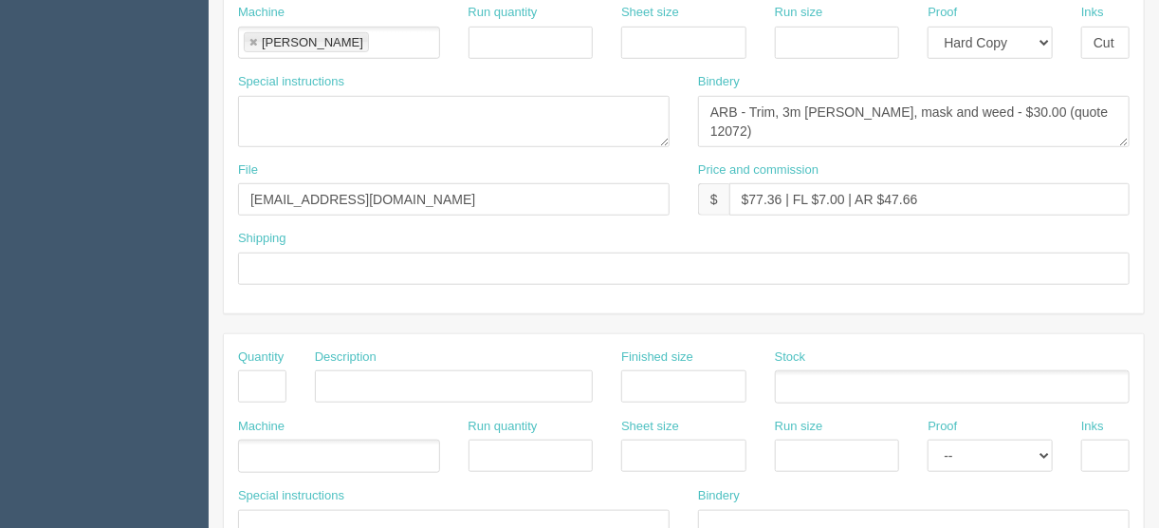
scroll to position [426, 0]
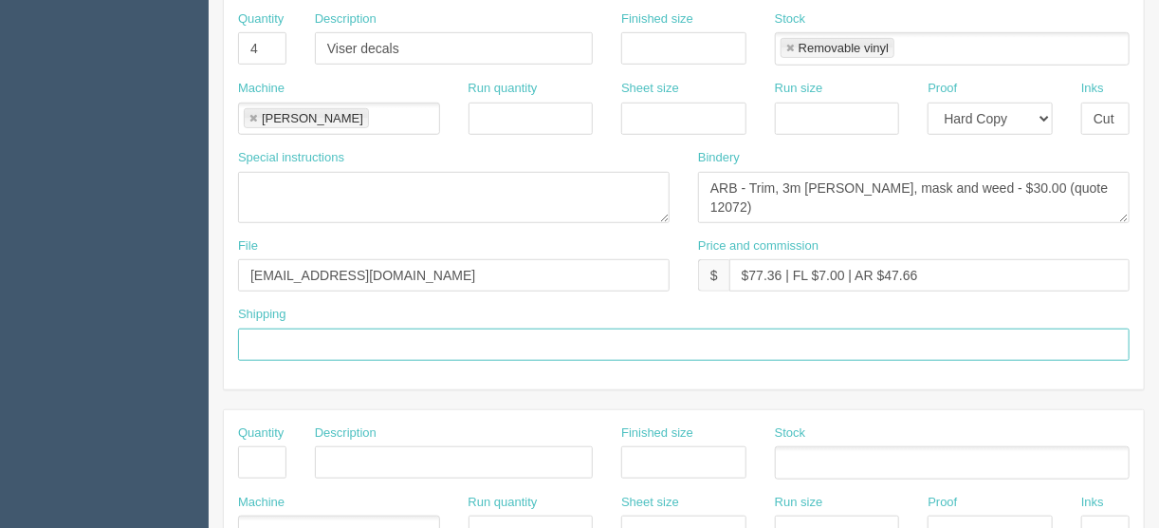
click at [270, 333] on input "text" at bounding box center [684, 344] width 892 height 32
type input "Call/email when ready"
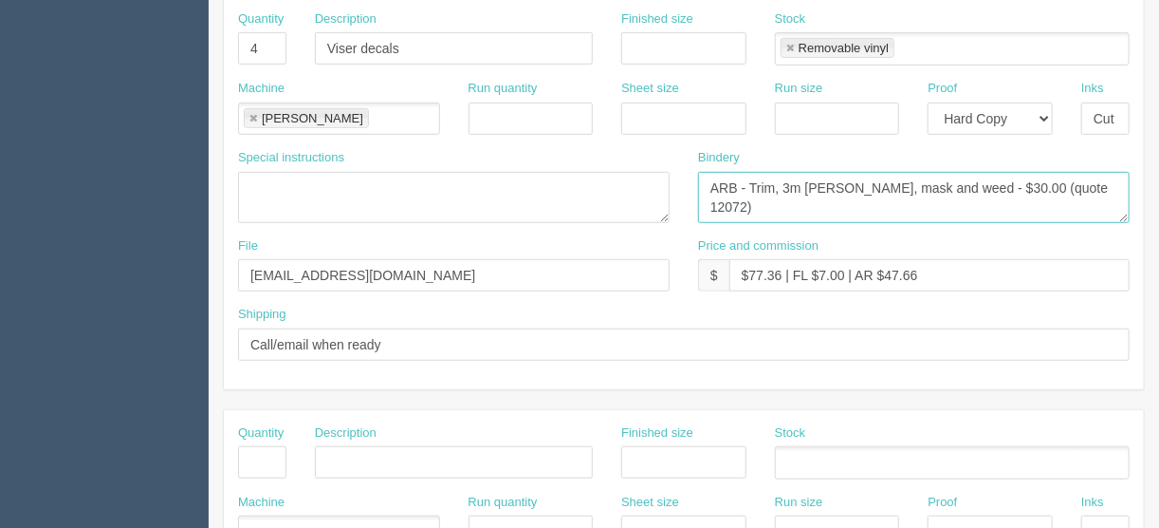
drag, startPoint x: 825, startPoint y: 185, endPoint x: 782, endPoint y: 181, distance: 42.9
click at [782, 181] on textarea "Identifiy per set/size" at bounding box center [914, 197] width 432 height 51
type textarea "ARB - Trim, matte lam, mask and weed - $30.00 (quote 12072)"
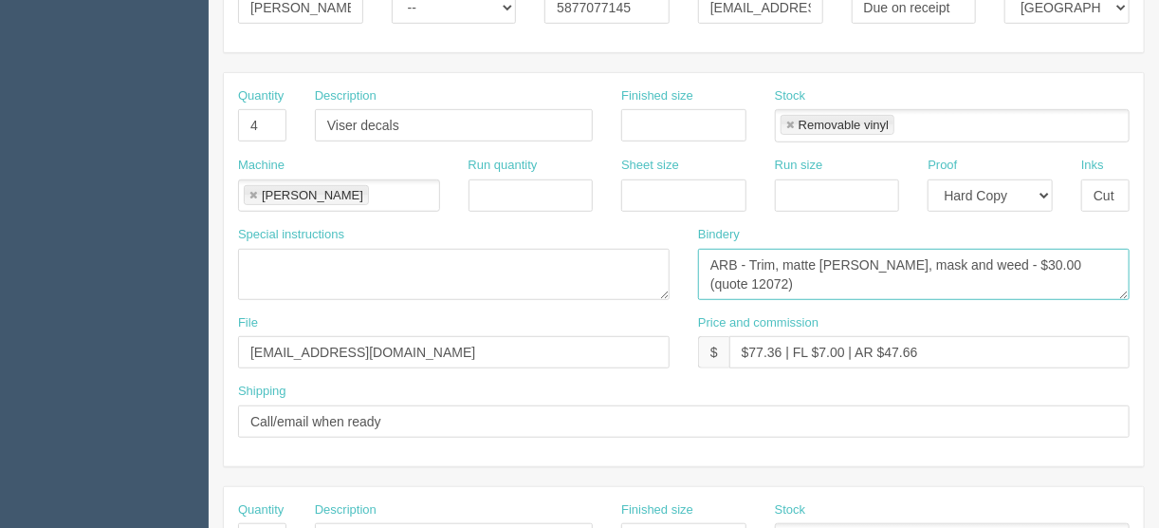
scroll to position [198, 0]
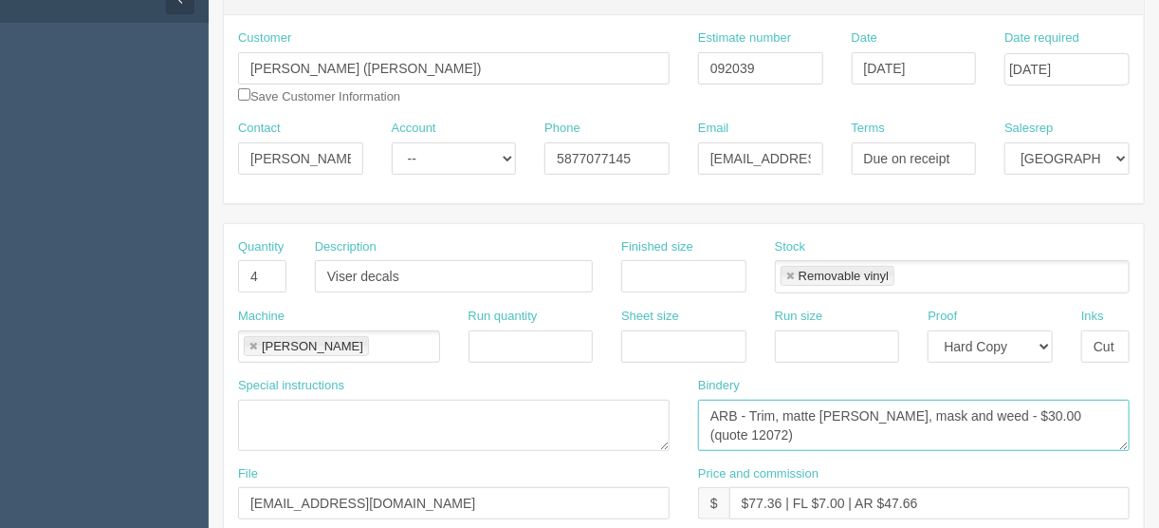
click at [786, 273] on link at bounding box center [790, 276] width 11 height 12
type textarea "ARB - Trim, matte lam, mask and weed - $30.00 (quote 12072)"
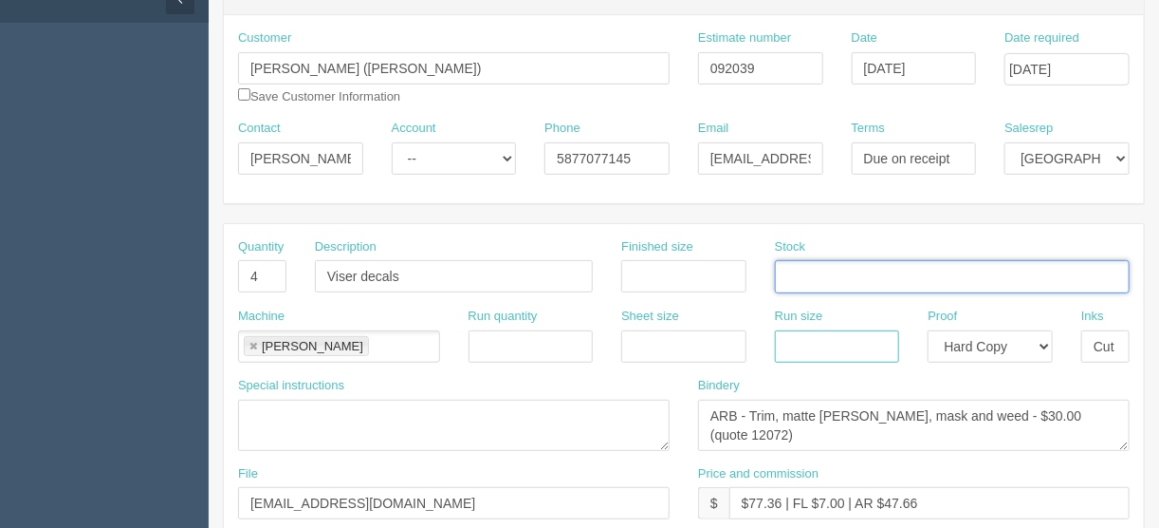
click at [801, 338] on input "text" at bounding box center [837, 346] width 125 height 32
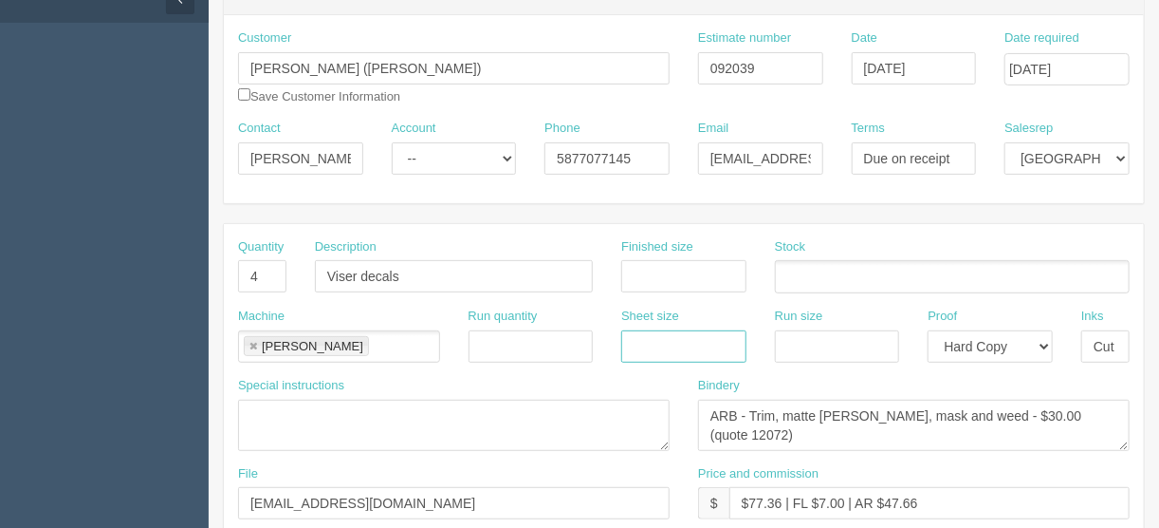
click at [698, 342] on input "text" at bounding box center [683, 346] width 125 height 32
click at [807, 274] on ul at bounding box center [952, 276] width 355 height 33
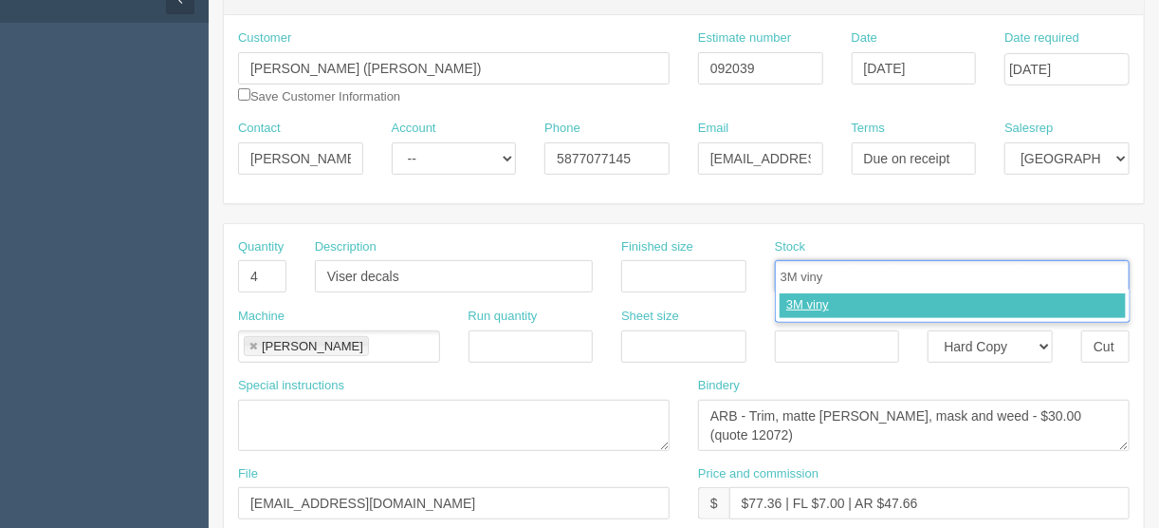
type input "3M vinyk"
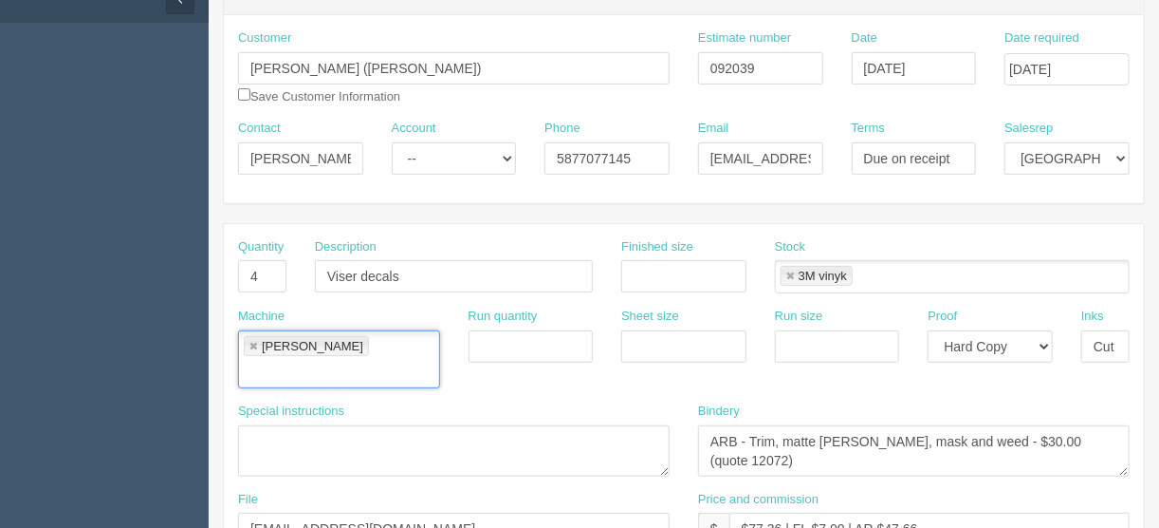
click at [787, 272] on link at bounding box center [790, 276] width 11 height 12
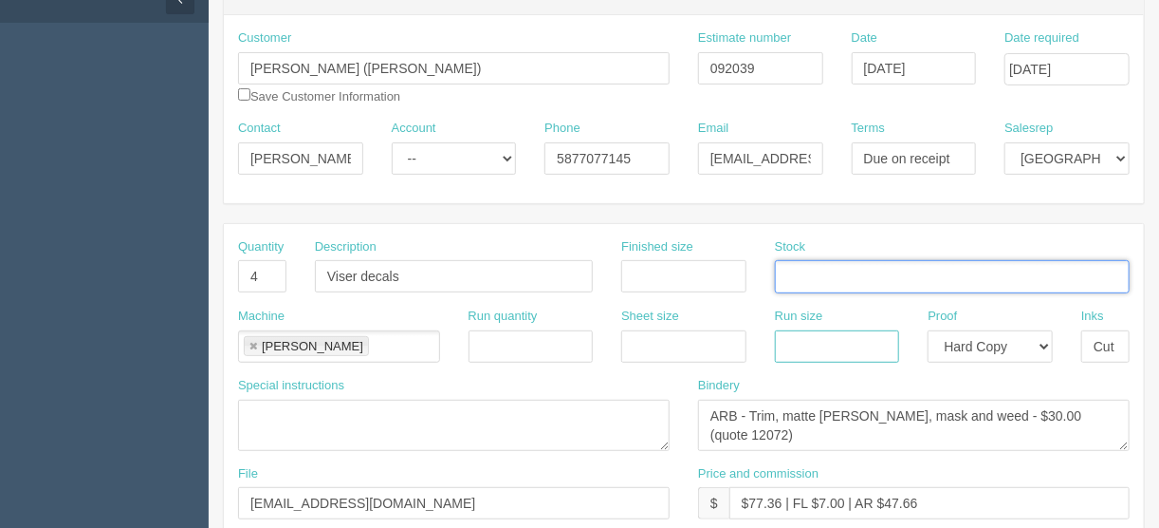
click at [788, 343] on input "text" at bounding box center [837, 346] width 125 height 32
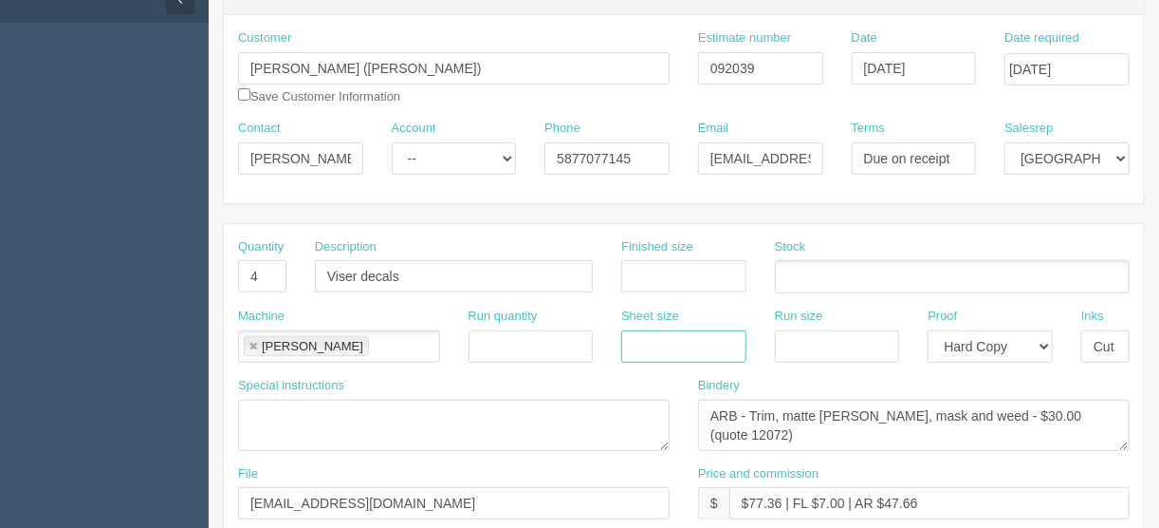
drag, startPoint x: 670, startPoint y: 333, endPoint x: 688, endPoint y: 329, distance: 18.4
click at [670, 333] on input "text" at bounding box center [683, 346] width 125 height 32
click at [812, 270] on ul at bounding box center [952, 276] width 355 height 33
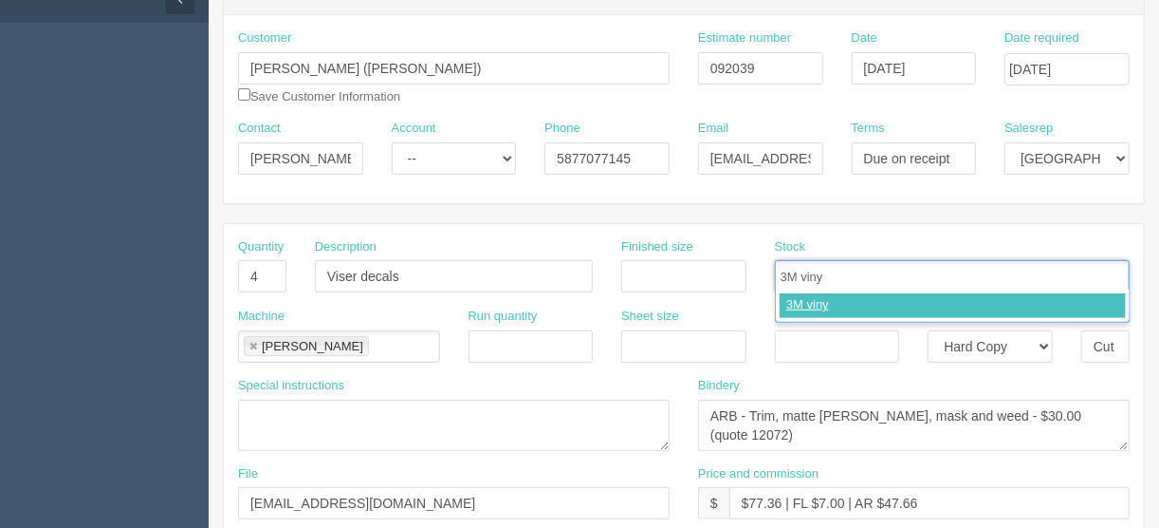
type input "3M vinyl"
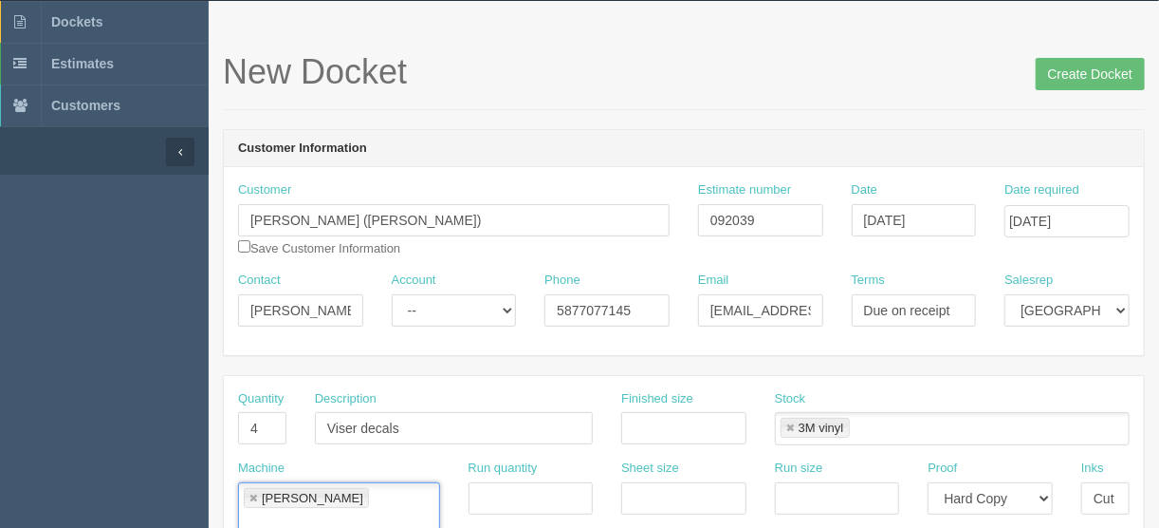
scroll to position [0, 0]
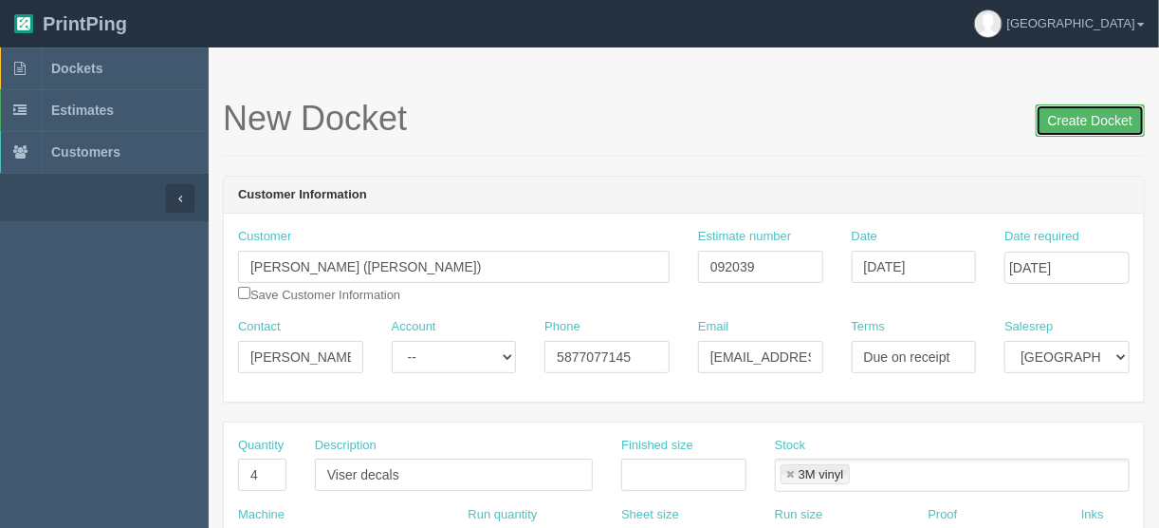
click at [1087, 120] on input "Create Docket" at bounding box center [1090, 120] width 109 height 32
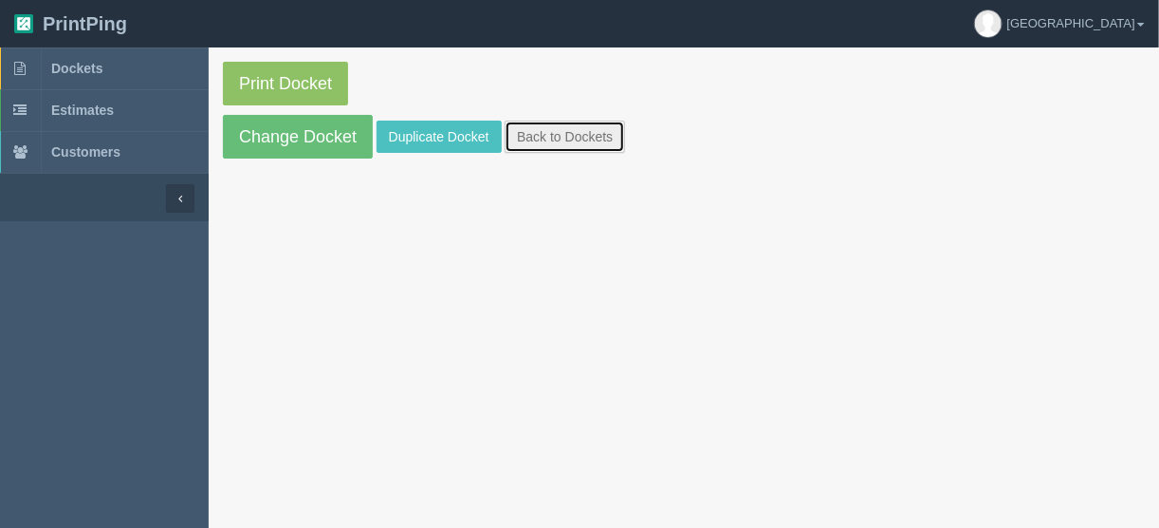
click at [560, 133] on link "Back to Dockets" at bounding box center [565, 136] width 120 height 32
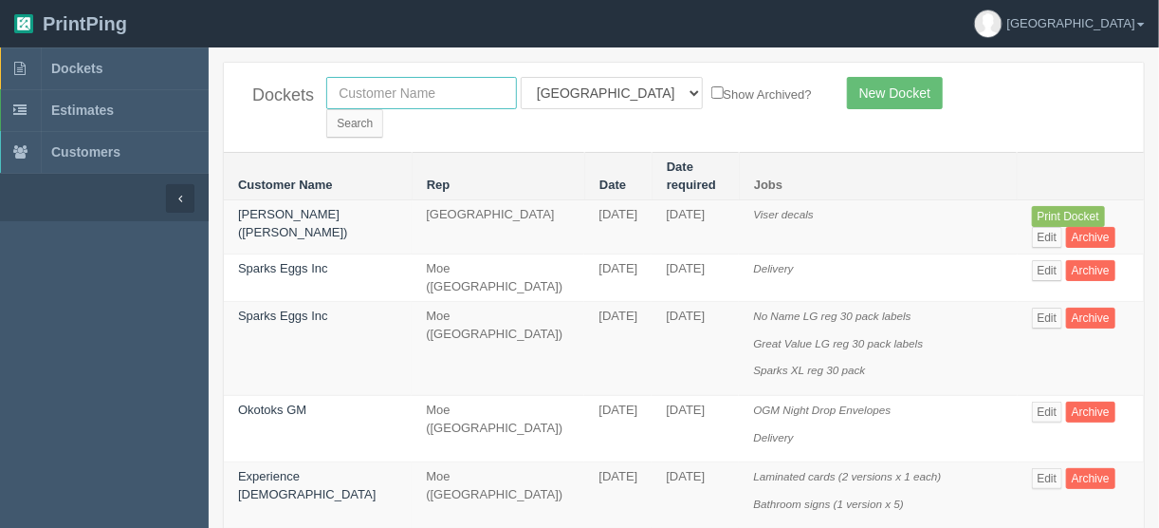
click at [409, 85] on input "text" at bounding box center [421, 93] width 191 height 32
type input "[DEMOGRAPHIC_DATA] t"
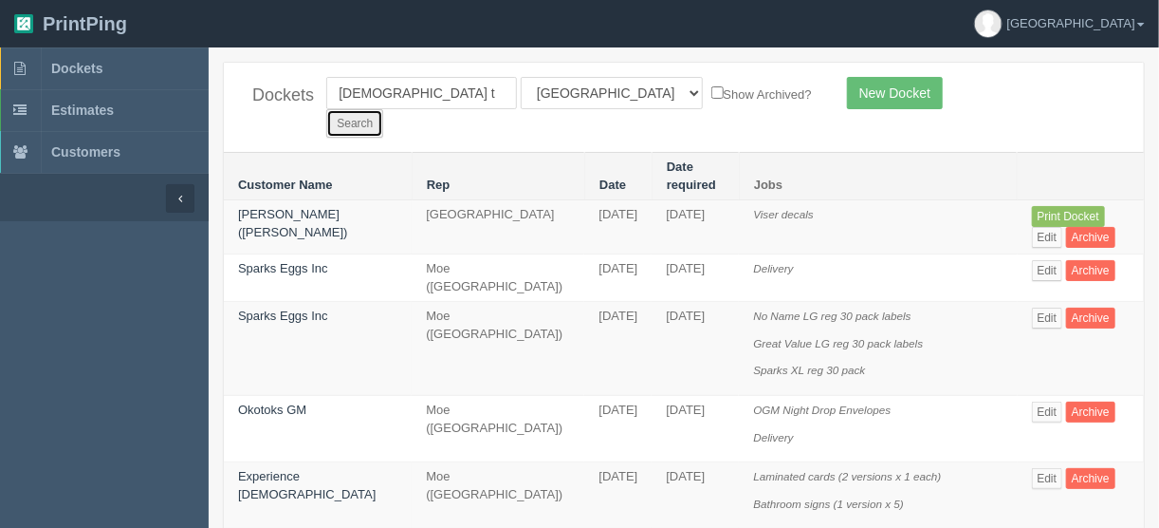
click at [383, 109] on input "Search" at bounding box center [354, 123] width 57 height 28
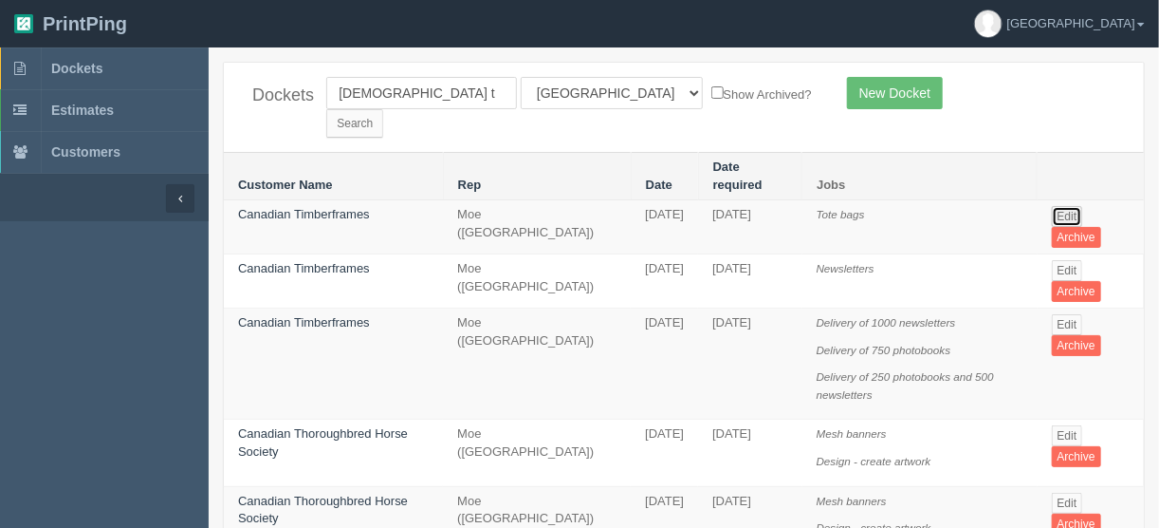
click at [1076, 206] on link "Edit" at bounding box center [1067, 216] width 31 height 21
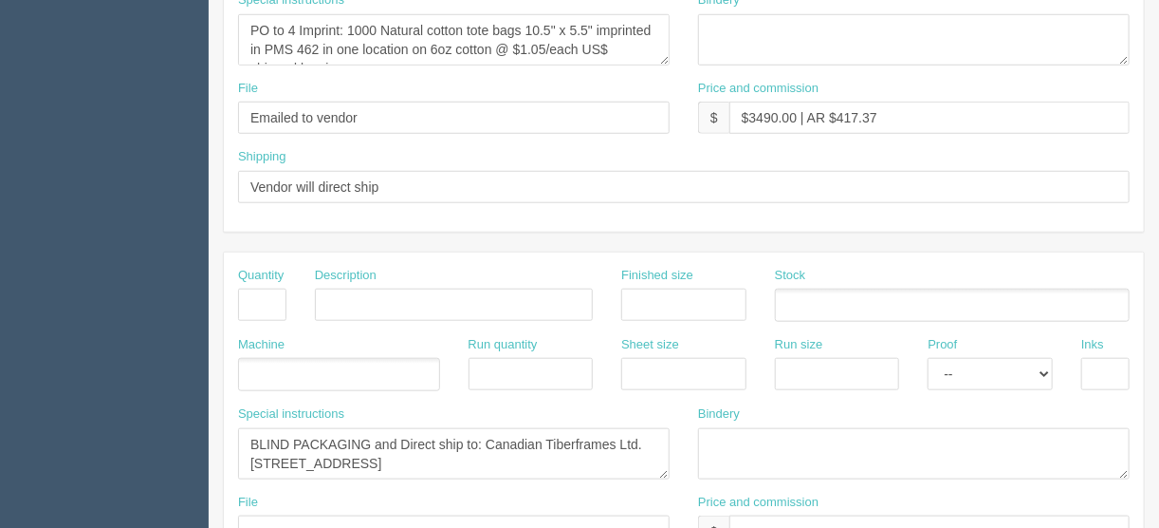
scroll to position [759, 0]
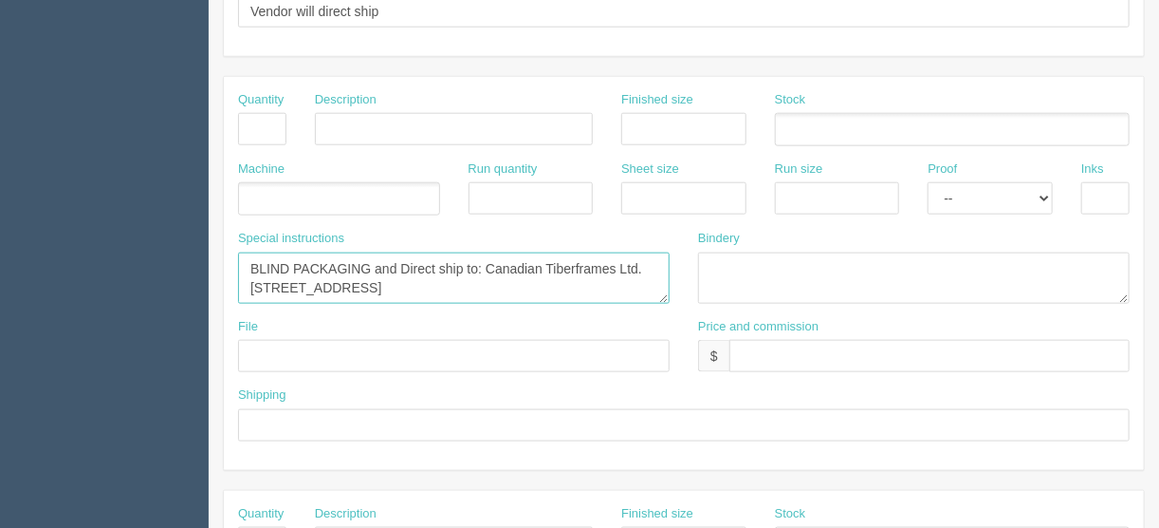
drag, startPoint x: 511, startPoint y: 286, endPoint x: 488, endPoint y: 266, distance: 31.0
click at [488, 266] on textarea "BLIND PACKAGING and Direct ship to: Canadian Tiberframes Ltd. [STREET_ADDRESS]" at bounding box center [454, 277] width 432 height 51
